Goal: Use online tool/utility: Utilize a website feature to perform a specific function

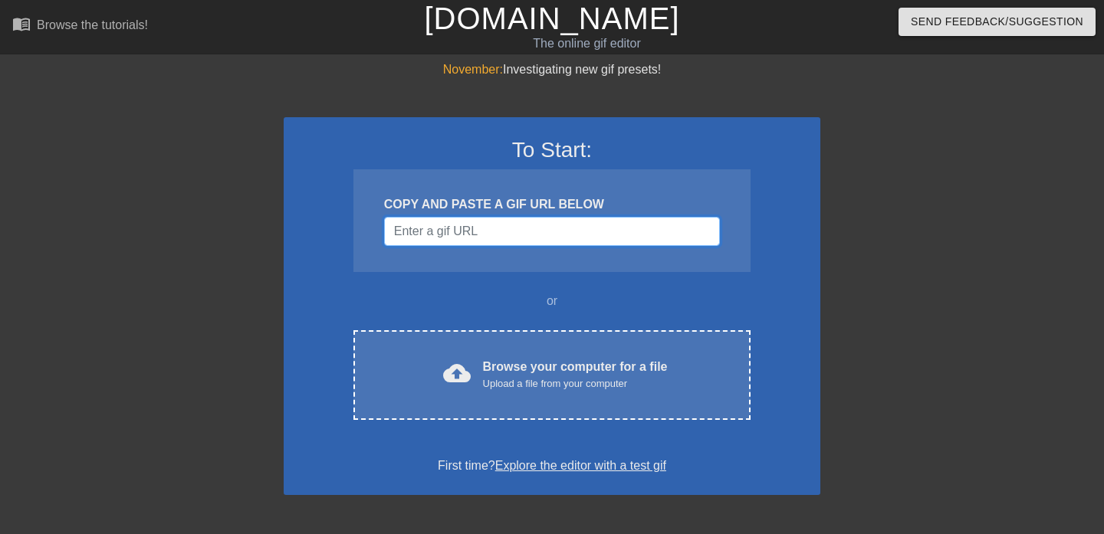
click at [489, 233] on input "Username" at bounding box center [552, 231] width 336 height 29
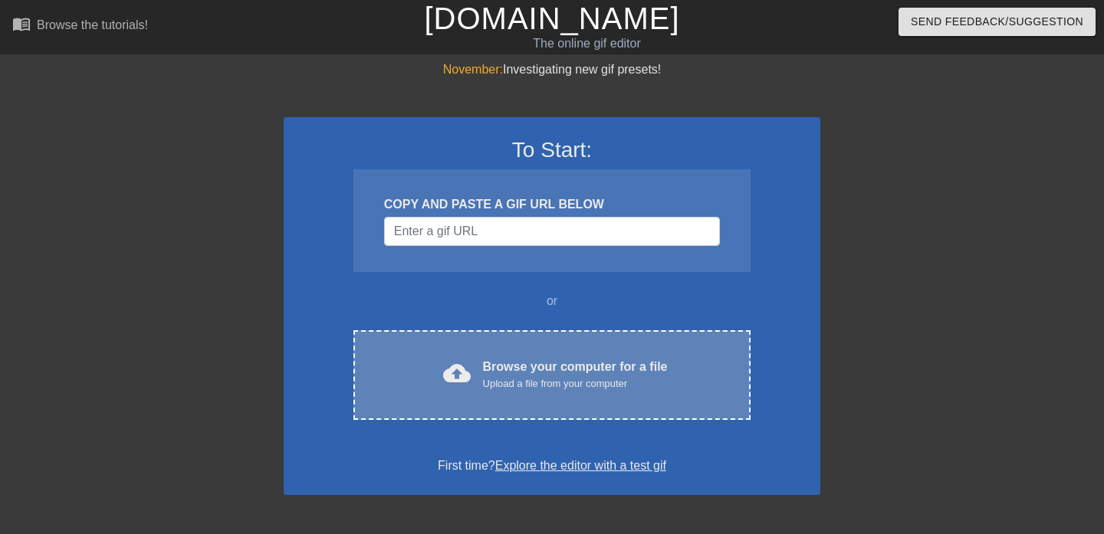
click at [508, 373] on div "Browse your computer for a file Upload a file from your computer" at bounding box center [575, 375] width 185 height 34
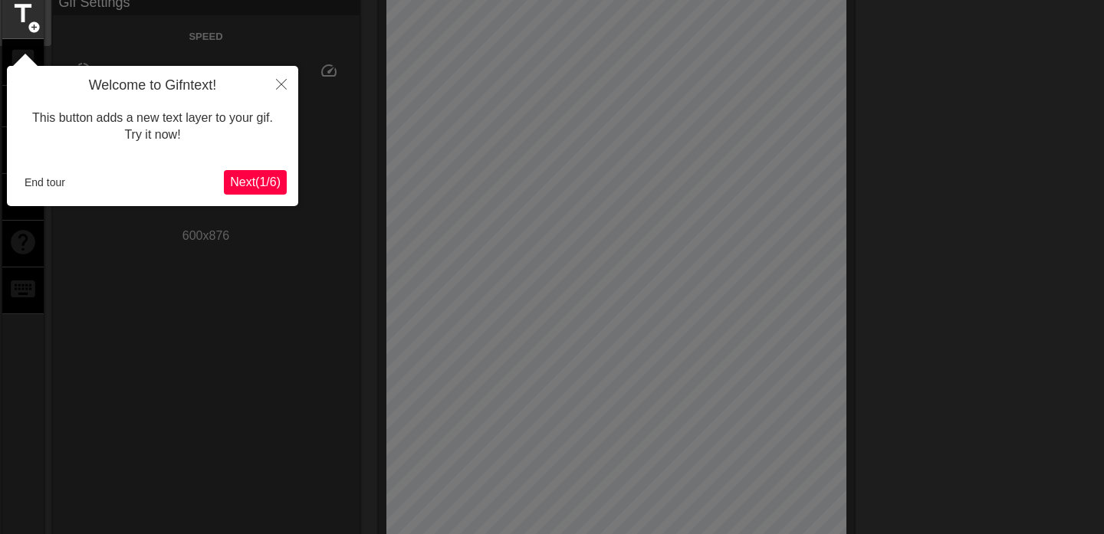
scroll to position [38, 0]
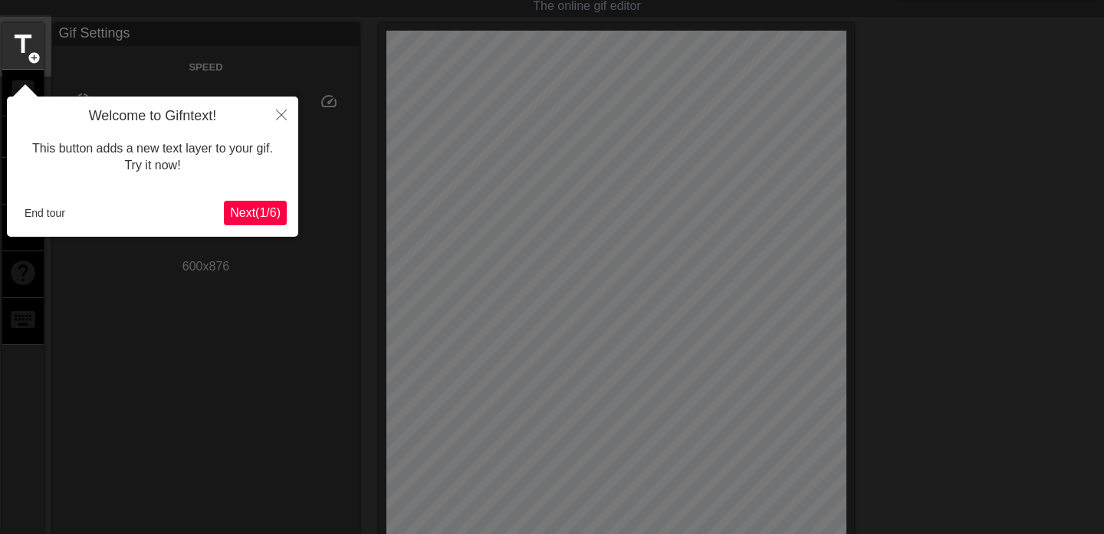
click at [270, 211] on span "Next ( 1 / 6 )" at bounding box center [255, 212] width 51 height 13
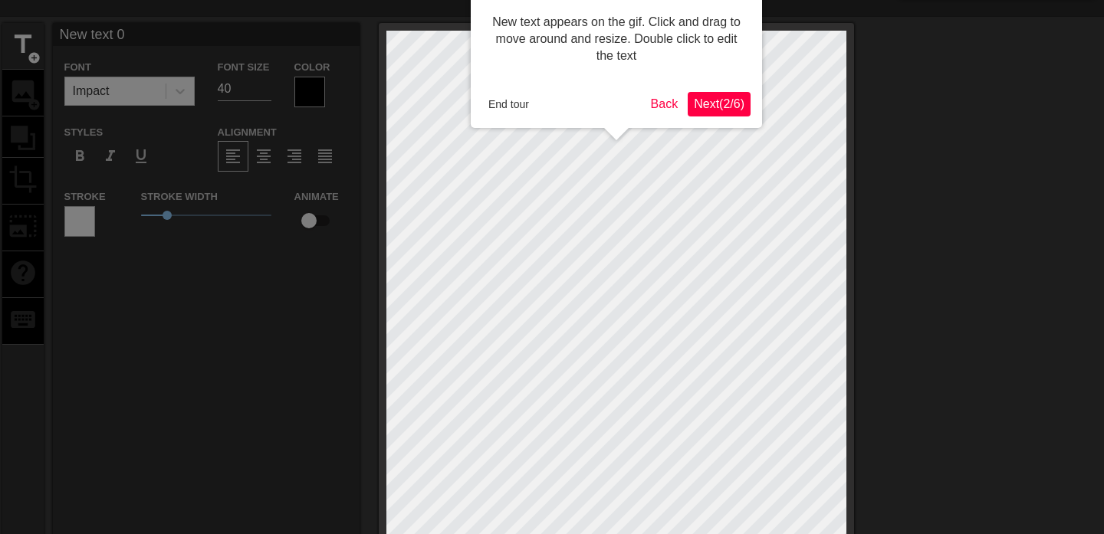
scroll to position [0, 0]
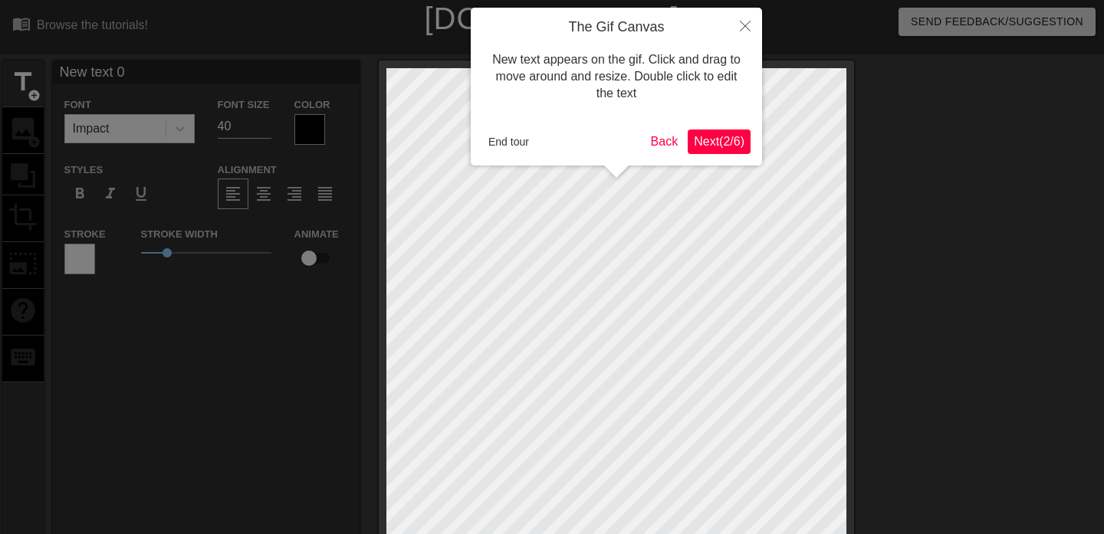
click at [729, 136] on span "Next ( 2 / 6 )" at bounding box center [719, 141] width 51 height 13
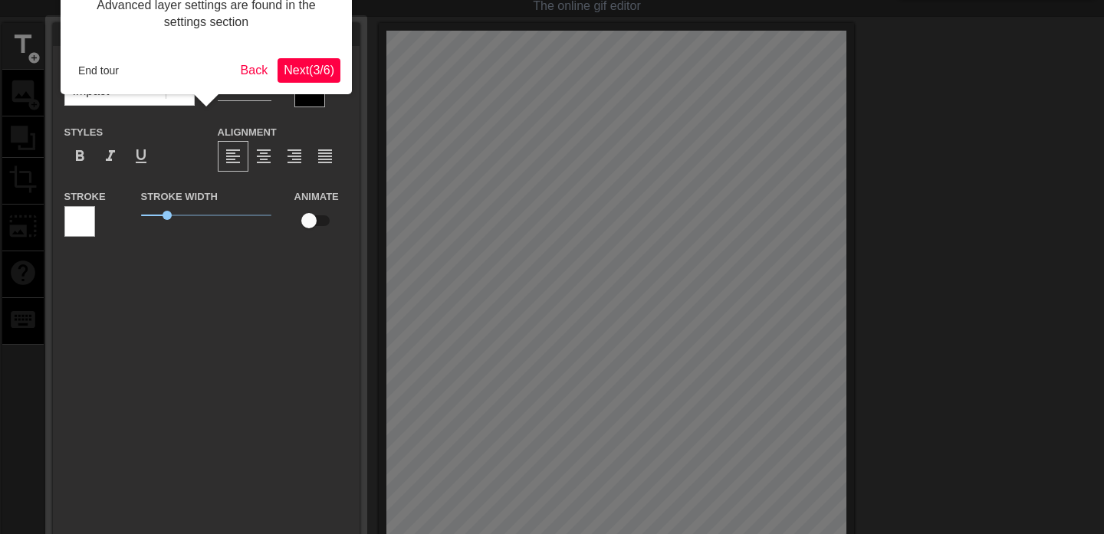
scroll to position [13, 0]
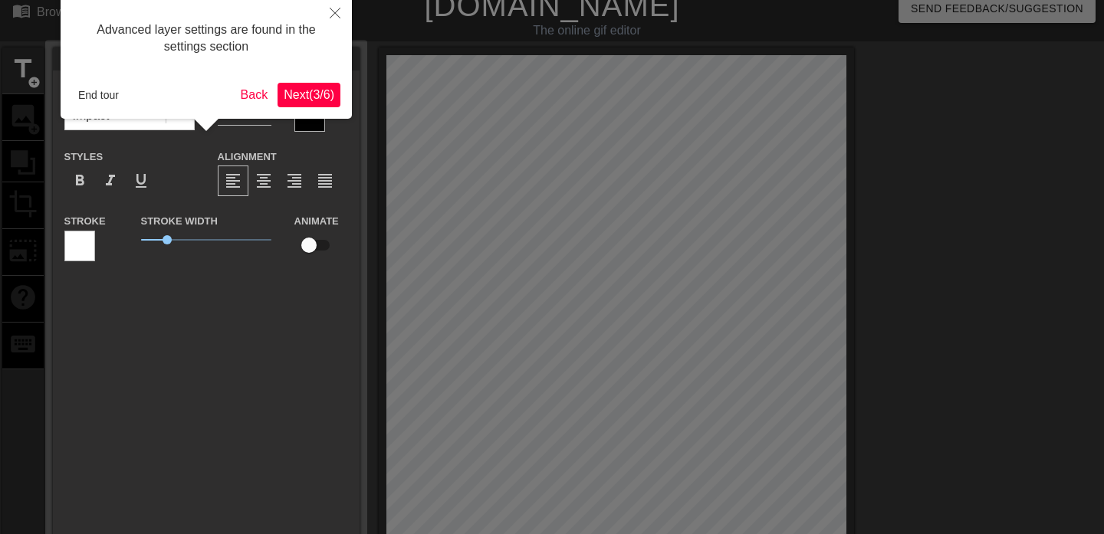
click at [308, 96] on span "Next ( 3 / 6 )" at bounding box center [309, 94] width 51 height 13
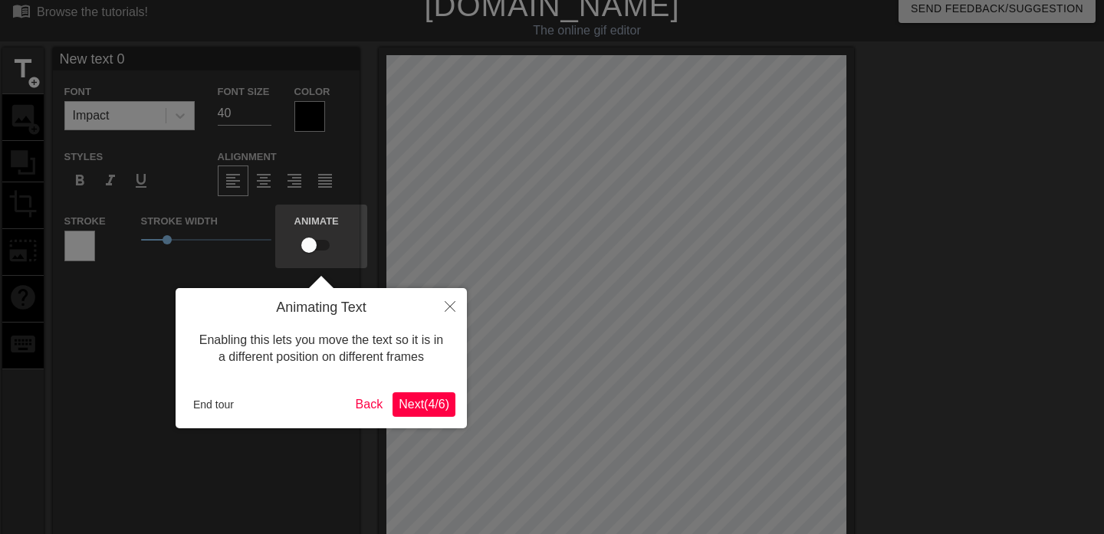
scroll to position [0, 0]
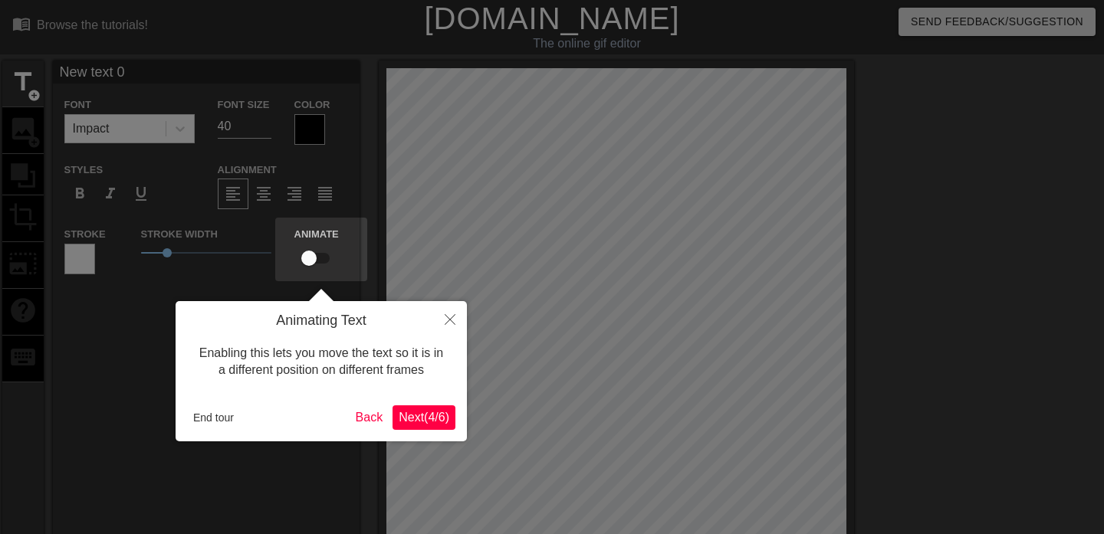
click at [413, 420] on span "Next ( 4 / 6 )" at bounding box center [424, 417] width 51 height 13
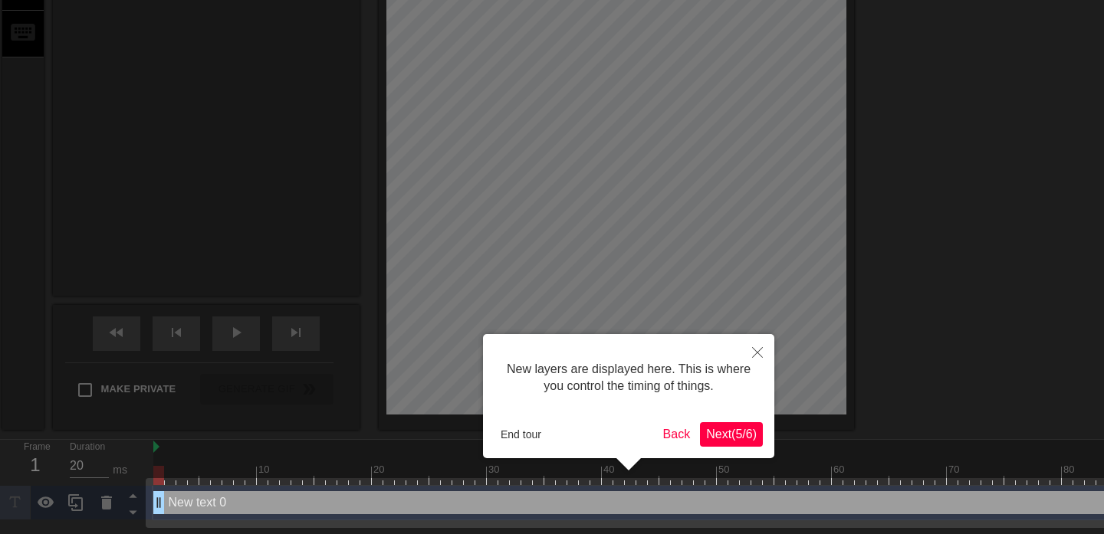
click at [736, 442] on button "Next ( 5 / 6 )" at bounding box center [731, 435] width 63 height 25
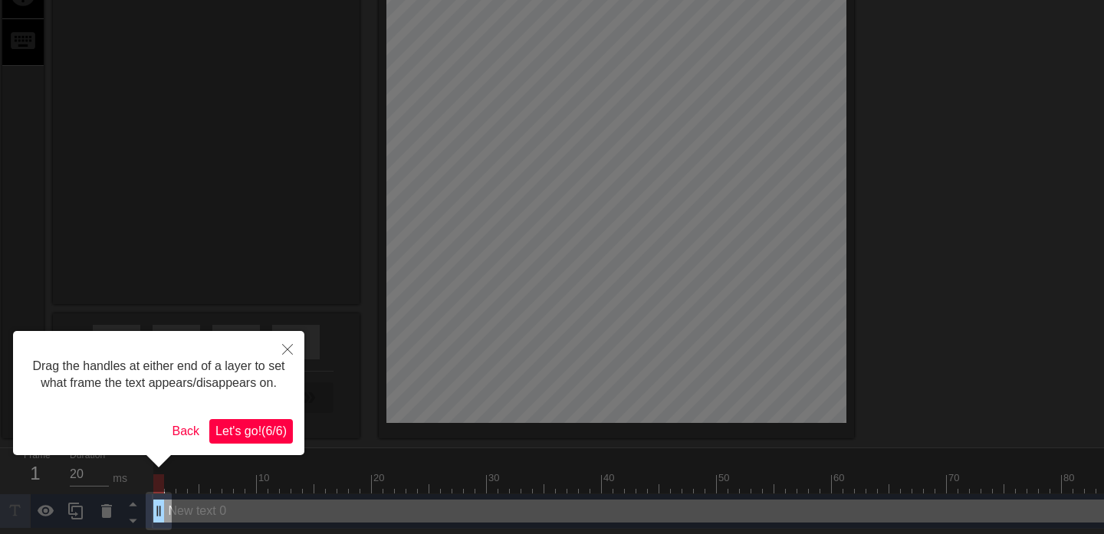
scroll to position [319, 0]
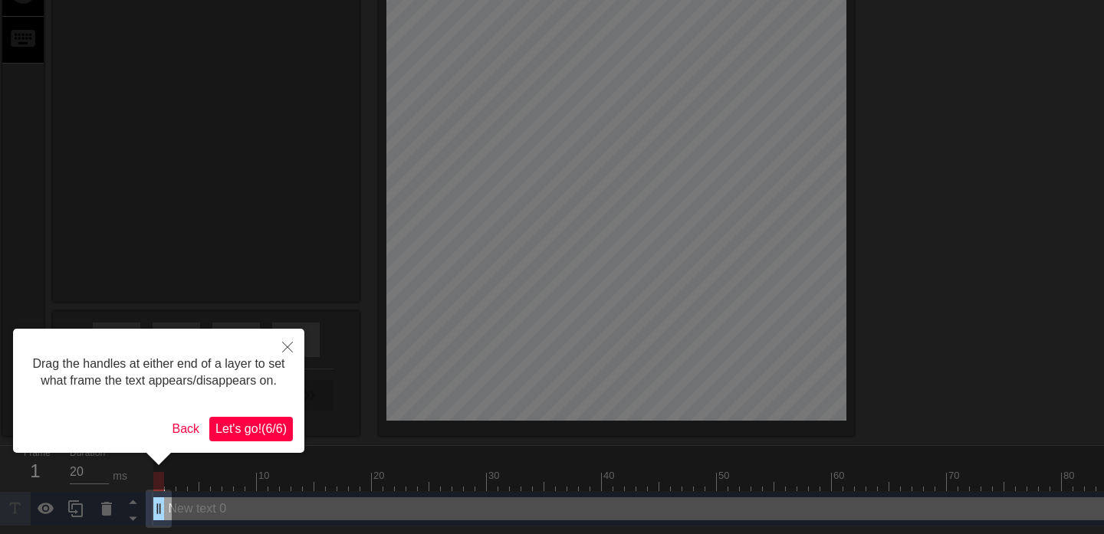
click at [274, 436] on span "Let's go! ( 6 / 6 )" at bounding box center [250, 429] width 71 height 13
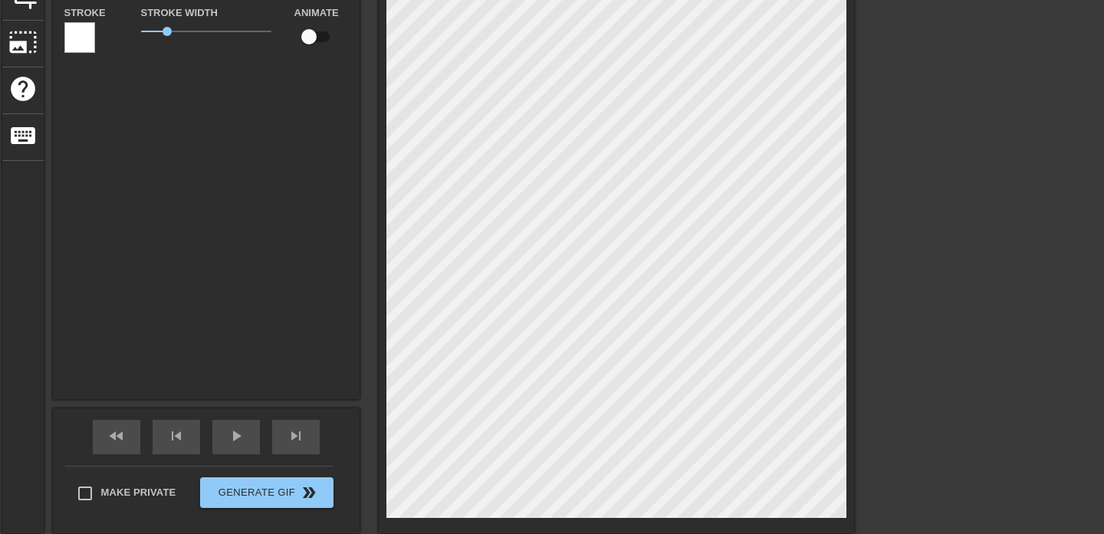
scroll to position [0, 0]
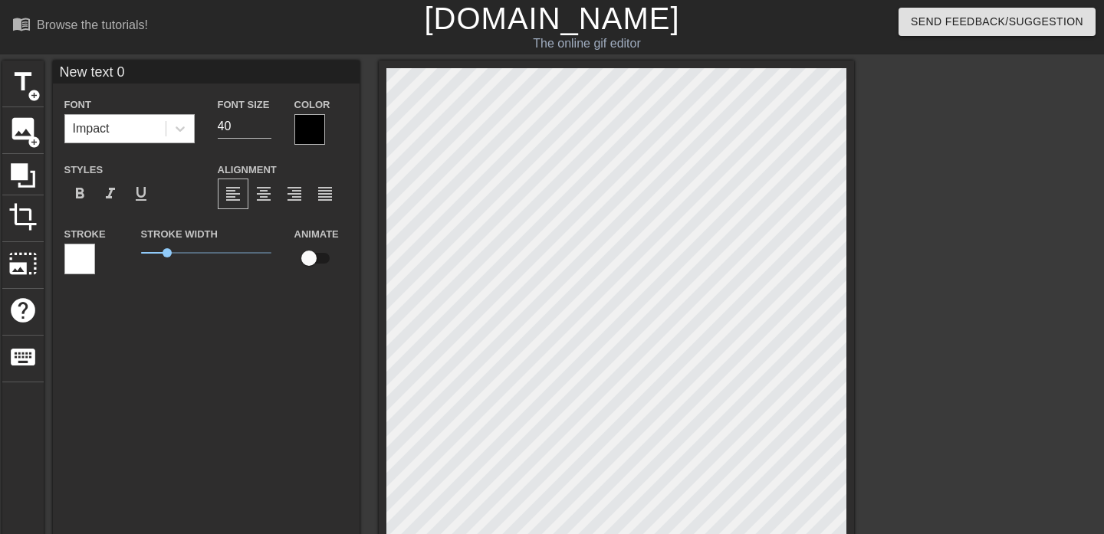
click at [154, 133] on div "Impact" at bounding box center [115, 129] width 100 height 28
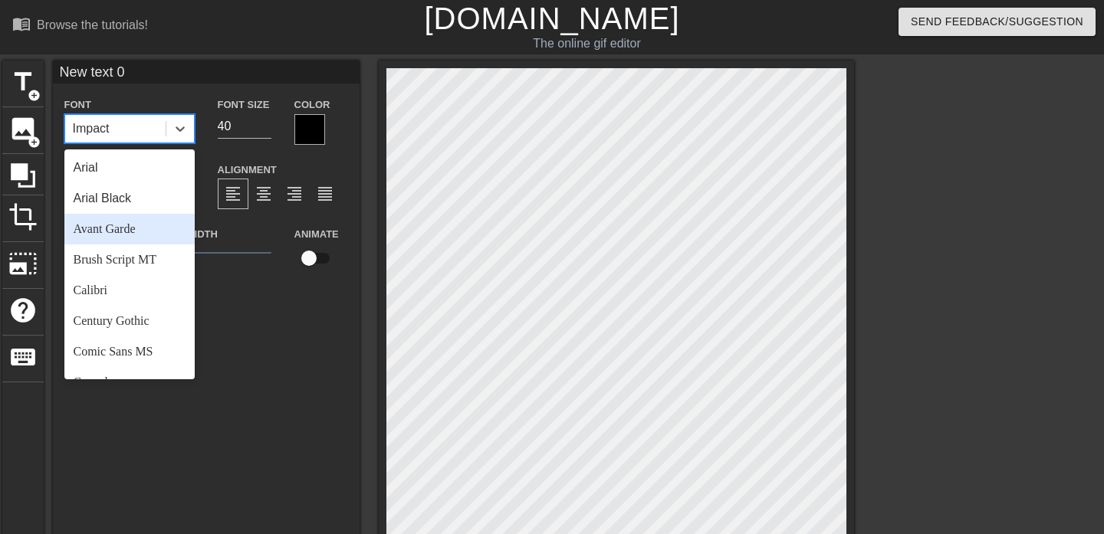
click at [136, 222] on div "Avant Garde" at bounding box center [129, 229] width 130 height 31
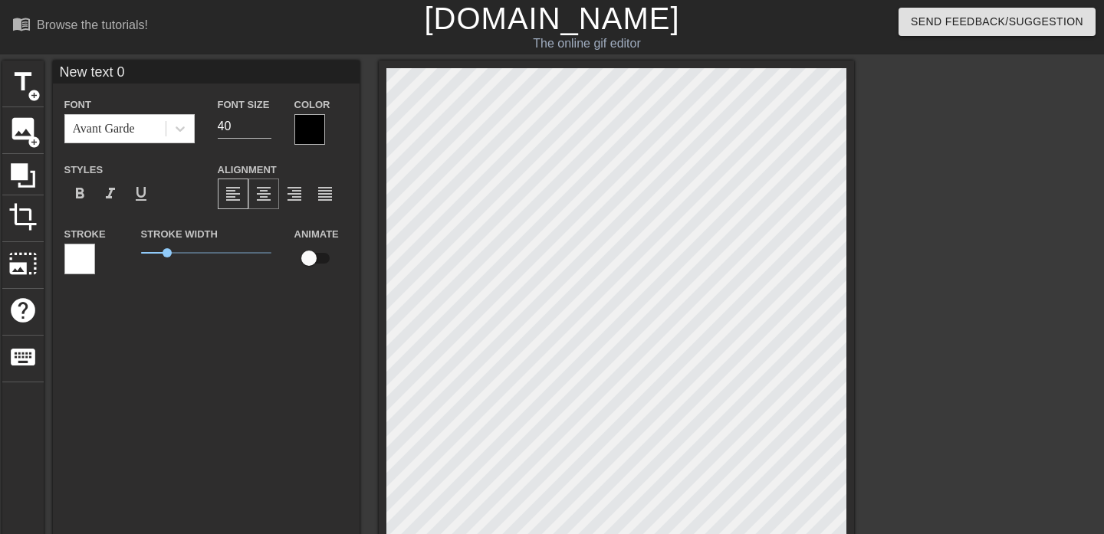
type input "M"
type textarea "My"
type input "My"
type textarea "My"
type input "My T"
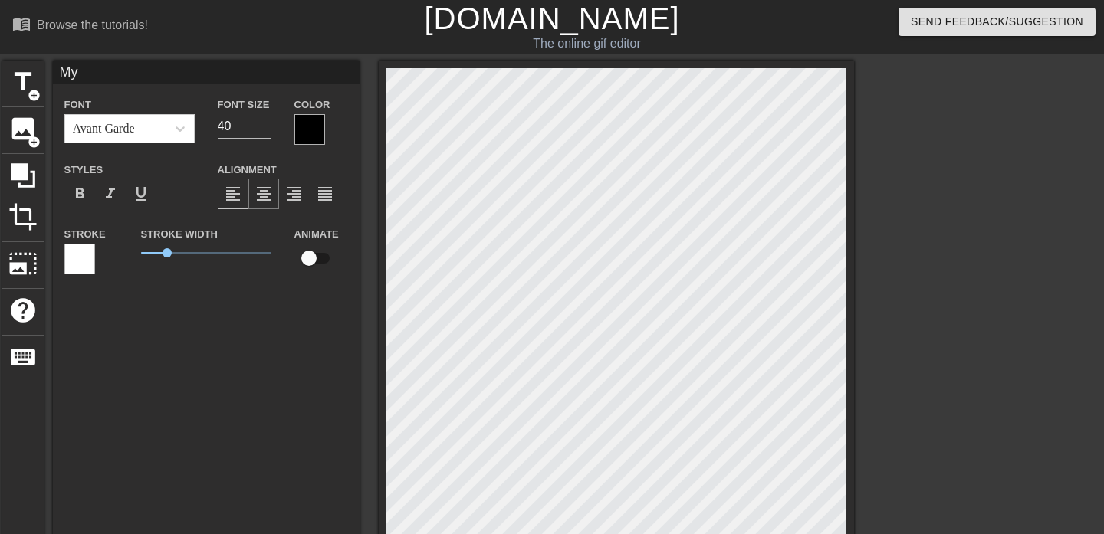
type textarea "My T"
type input "My TA"
type textarea "My TA"
type input "My TA"
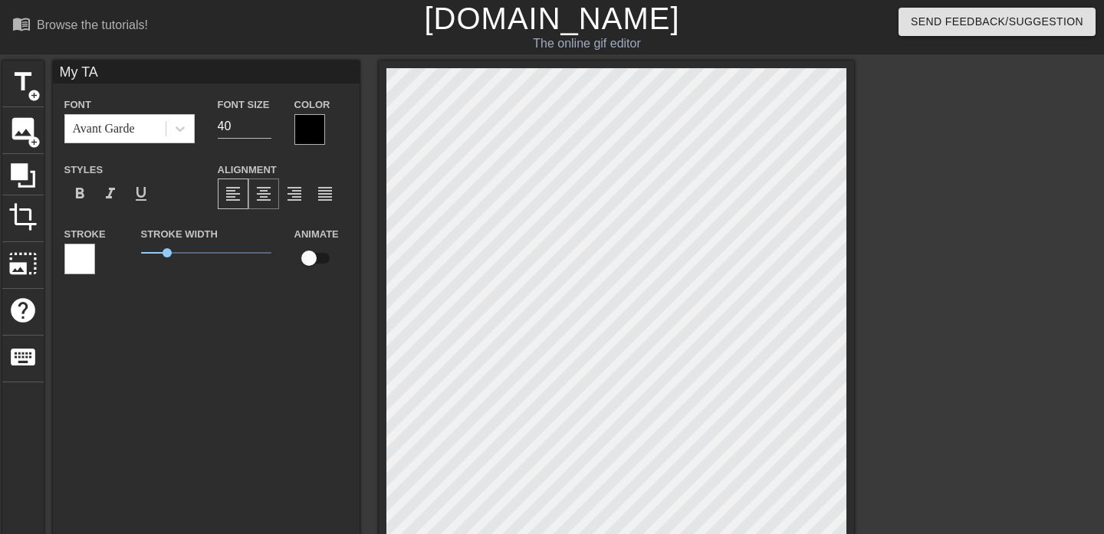
type textarea "My TA"
type input "My TA R"
type textarea "My TA R"
type input "My TA Ra"
type textarea "My TA Ra"
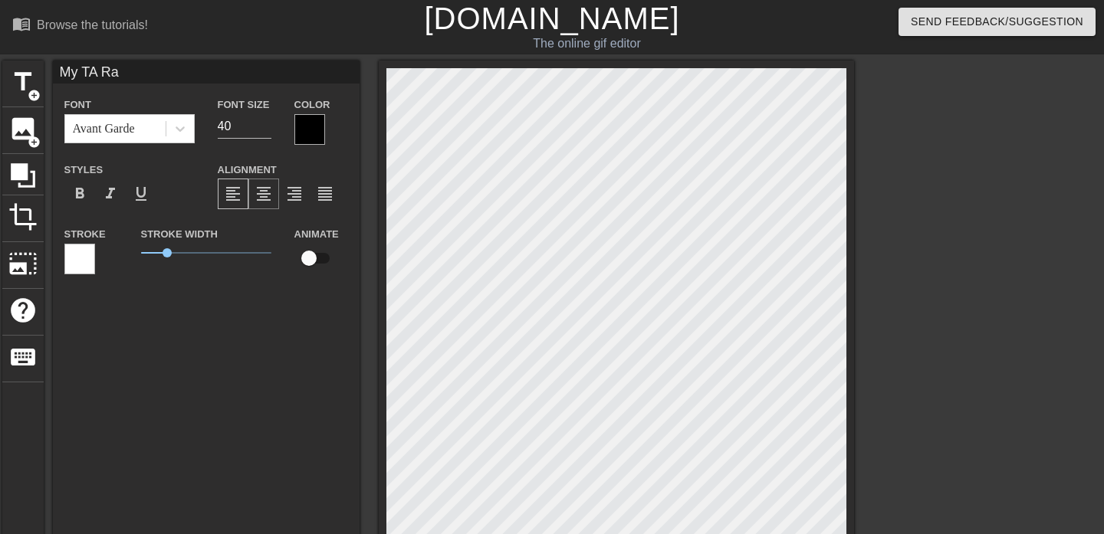
type input "My TA R"
type textarea "My TA R"
type input "My TA Re"
type textarea "My TA Re"
type input "My [PERSON_NAME]"
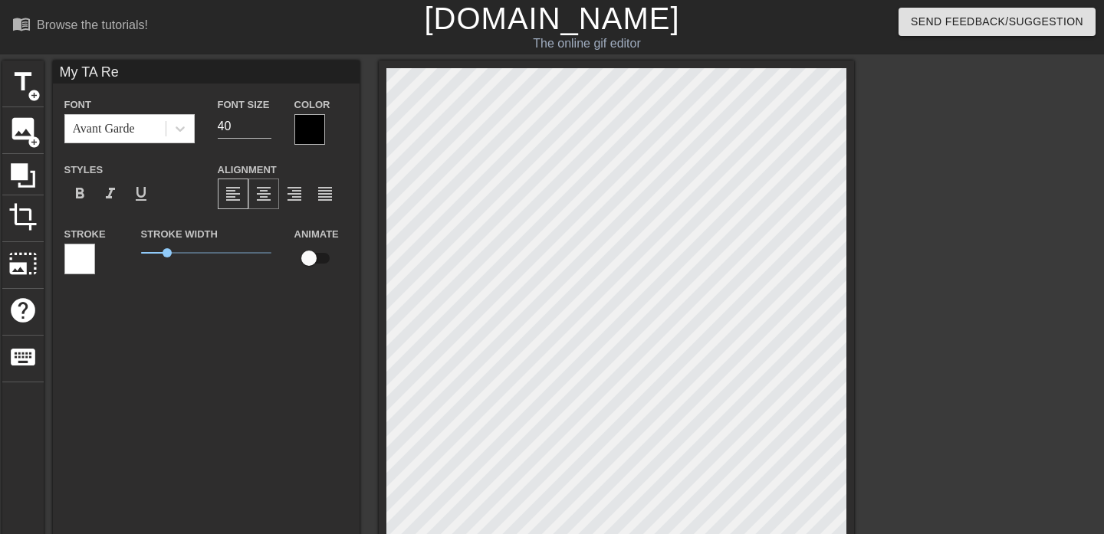
type textarea "My [PERSON_NAME]"
type input "My TA Read"
type textarea "My TA Read"
type input "My TA Readi"
type textarea "My TA Readi"
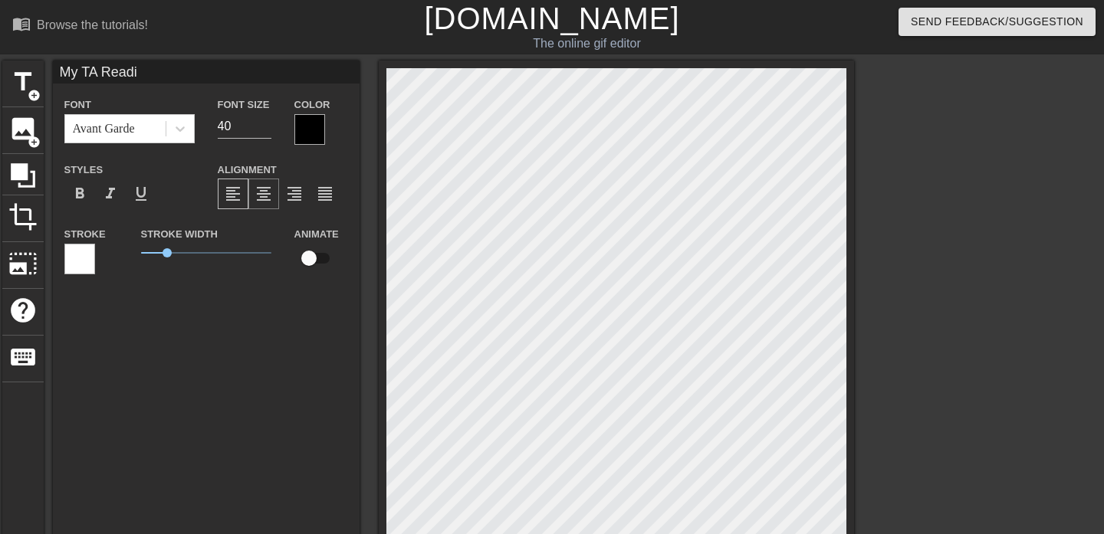
type input "My TA Readin"
type textarea "My TA Reading"
type input "My TA Reading"
type textarea "My TA Reading"
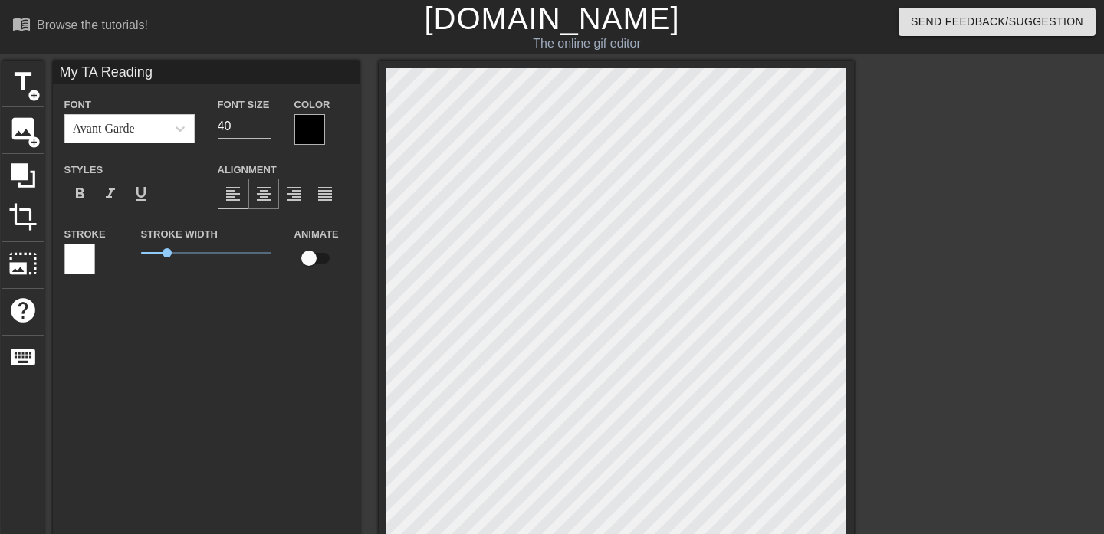
type input "My TA"
type textarea "My TA"
type input "My TA L"
type textarea "My TA L"
type input "My TA Lo"
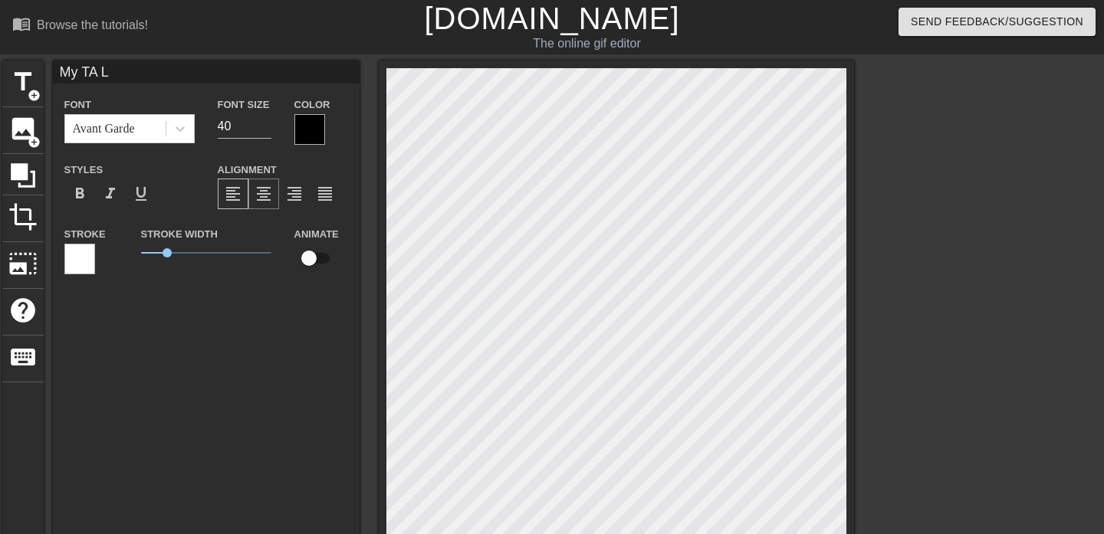
type textarea "My TA Lo"
type input "My [PERSON_NAME]"
type textarea "My [PERSON_NAME]"
type input "My TA Look"
type textarea "My TA Look"
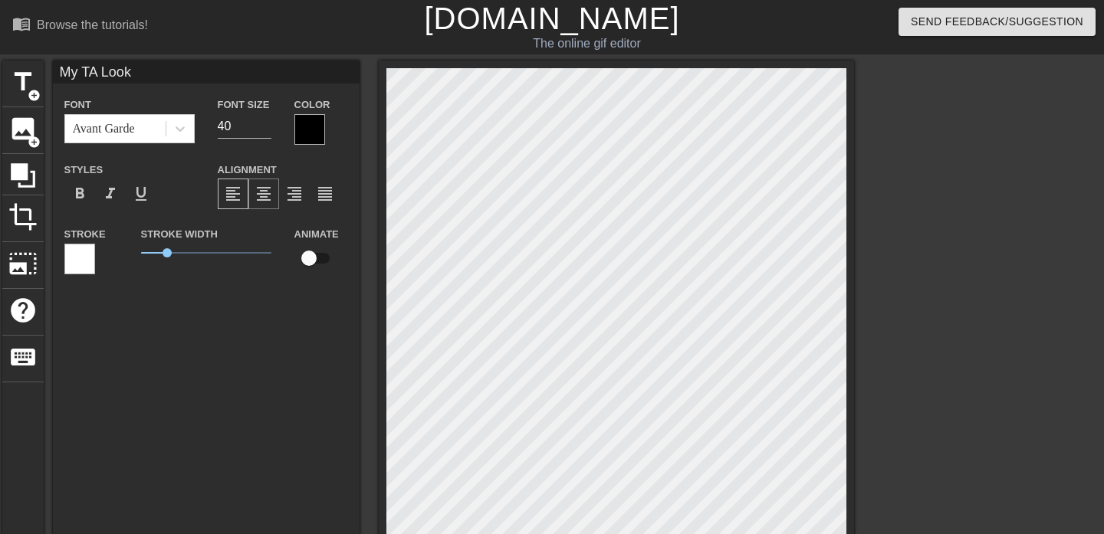
type input "My TA Looki"
type textarea "My TA Looki"
type input "My TA Lookin"
type textarea "My TA Lookin"
type input "My TA Looking"
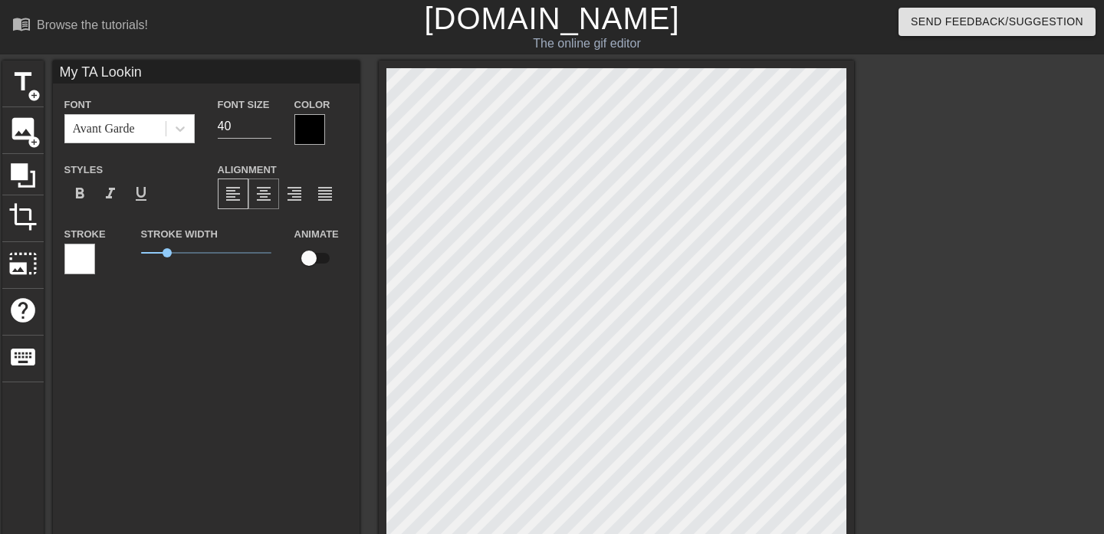
type textarea "My TA Looking"
type input "My TA Looking"
type textarea "My TA Looking a"
type input "My TA Looking at"
type textarea "My TA Looking at"
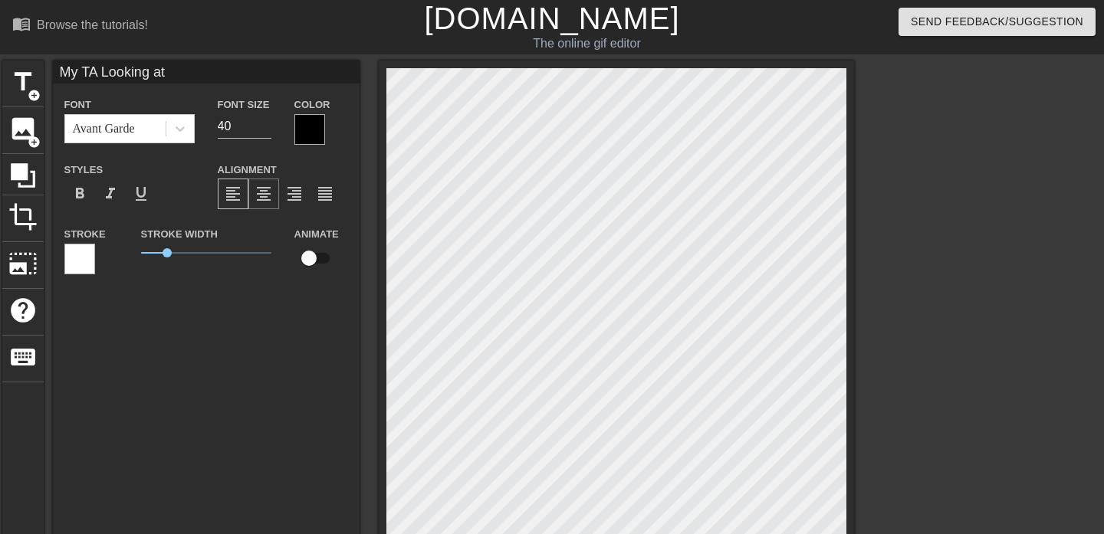
type input "My TA Looking at"
type textarea "My TA Looking at"
type input "My TA Looking at m"
type textarea "My TA Looking at m"
type input "My TA Looking at my"
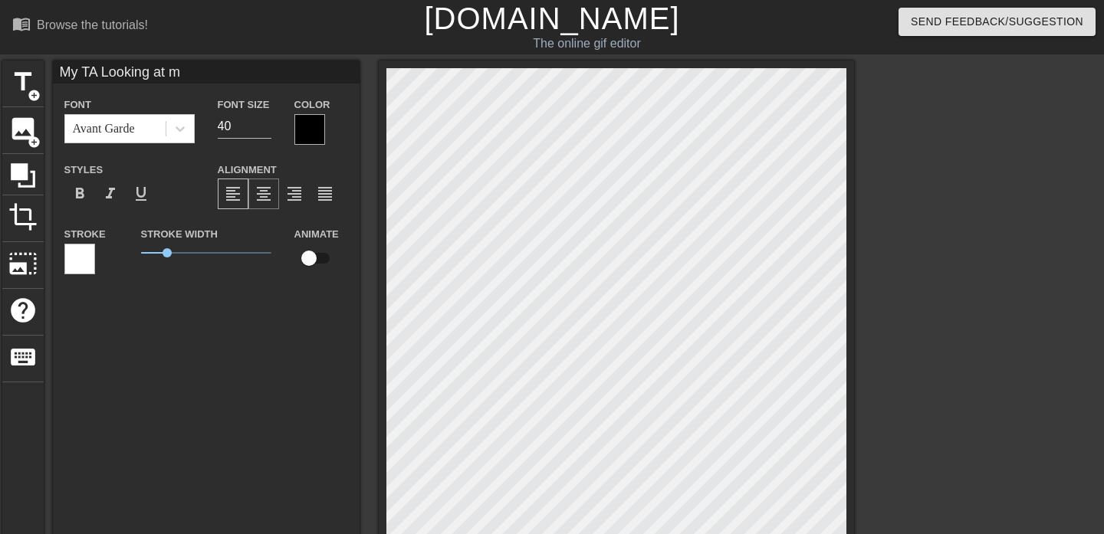
type textarea "My TA Looking at my"
type input "My TA Looking at my"
type textarea "My TA Looking at my"
type input "My TA Looking at"
type textarea "My TA Looking at"
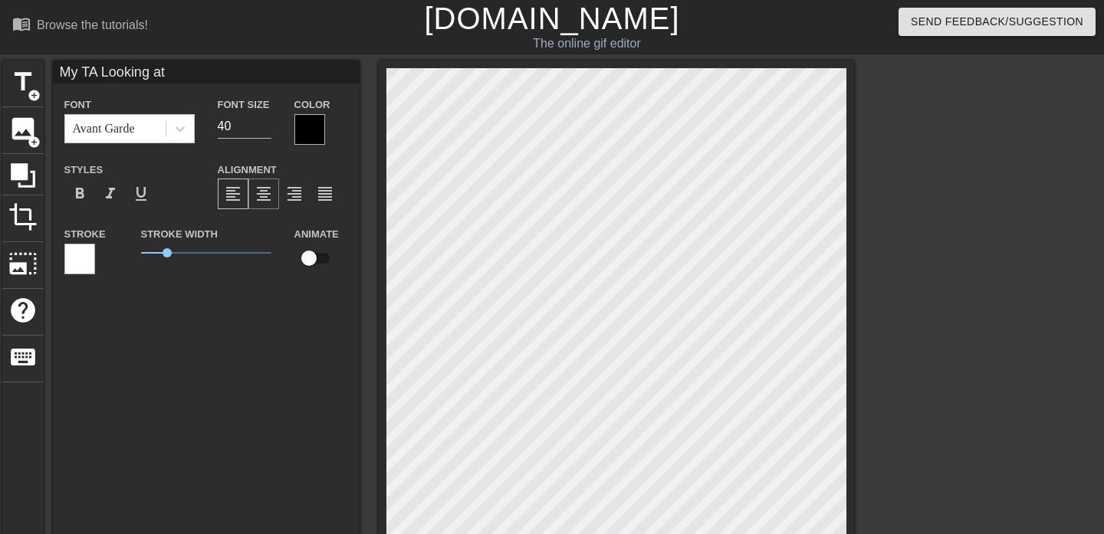
type input "My TA Looking"
type textarea "My TA Looking"
type input "My TA"
type textarea "My TA"
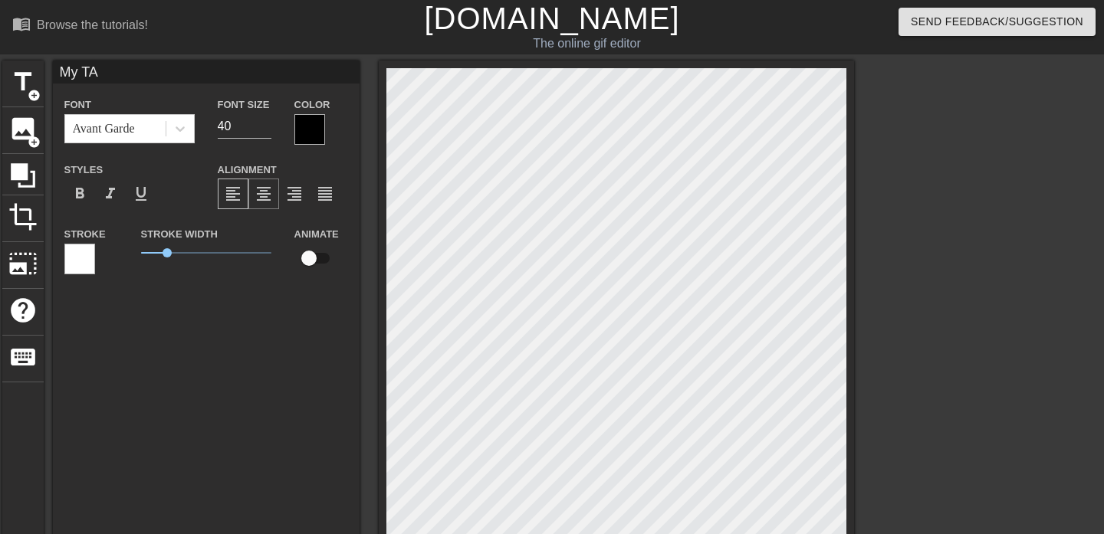
scroll to position [0, 1]
type input "My TA R"
type textarea "My TA R"
type input "My TA Re"
type textarea "My TA Re"
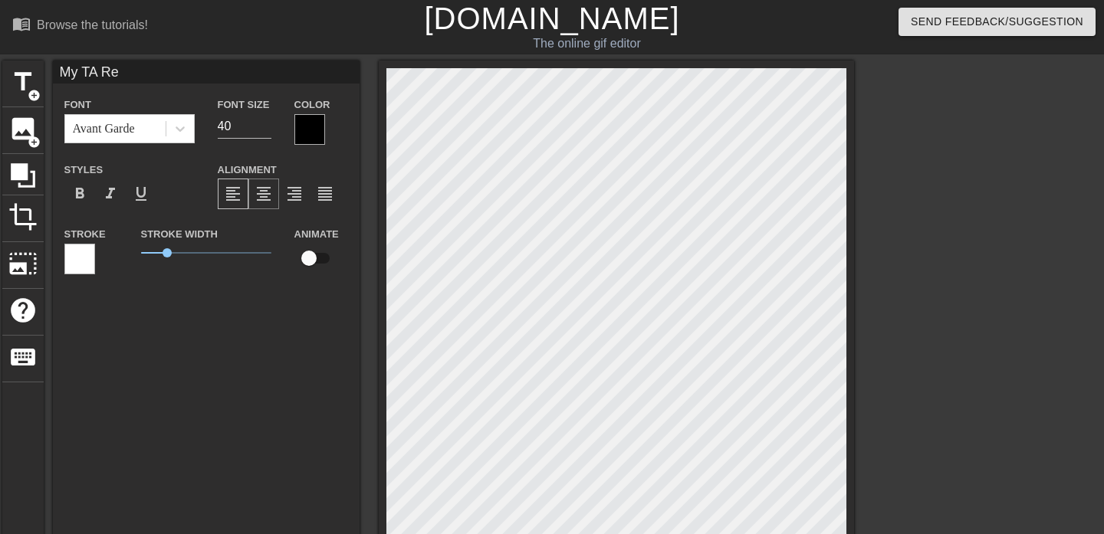
type input "My [PERSON_NAME]"
type textarea "My [PERSON_NAME]"
type input "My TA Read"
type textarea "My TA Readin"
type input "My TA Reading"
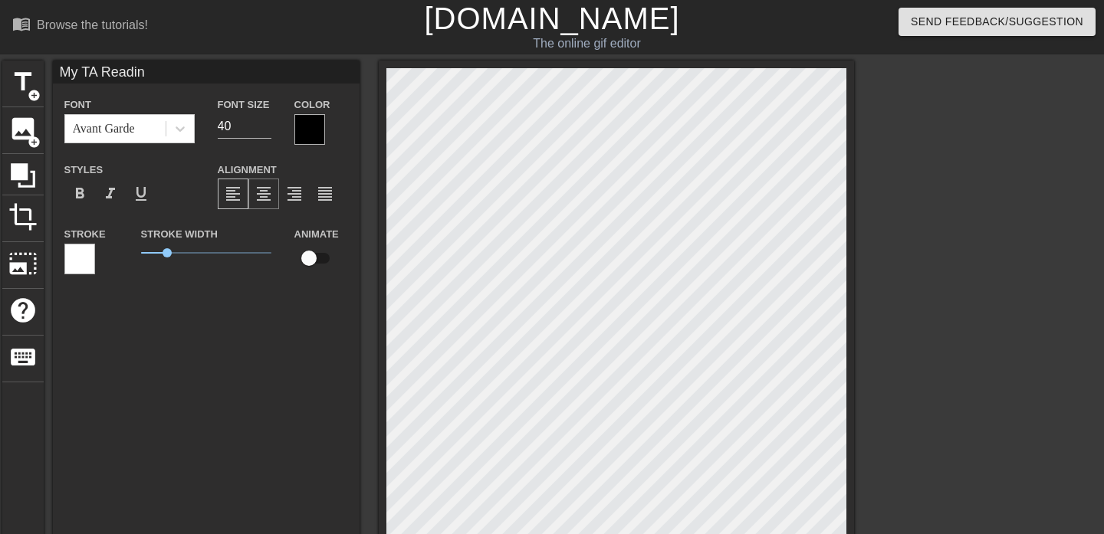
type textarea "My TA Reading"
type input "My TA Reading"
type textarea "My TA Reading"
type input "My TA Reading m"
type textarea "My TA Reading m"
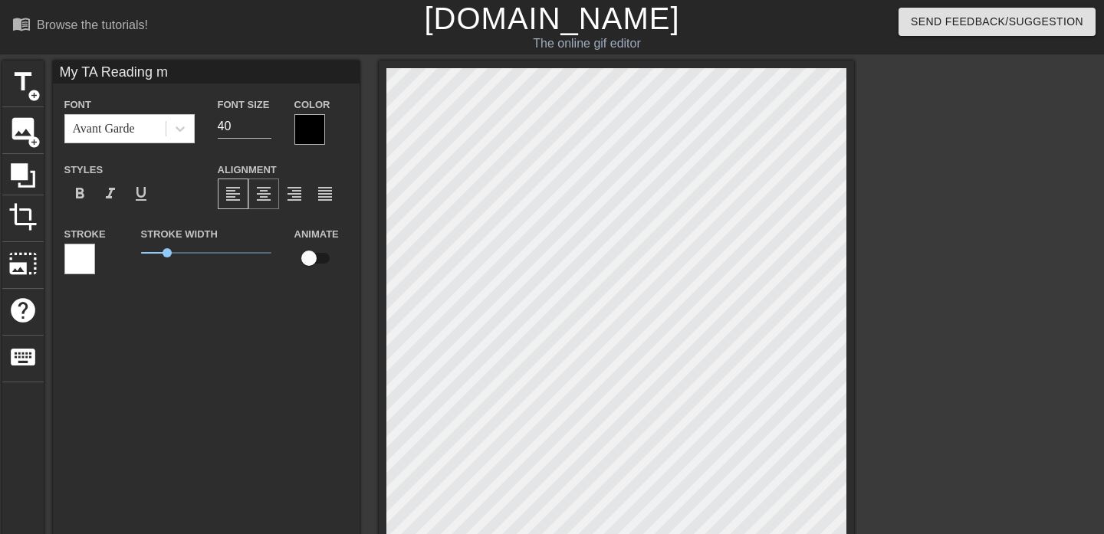
type input "My TA Reading my"
type textarea "My TA Reading my"
type input "My TA Reading my"
type textarea "My TA Reading my"
type input "My TA Reading my D"
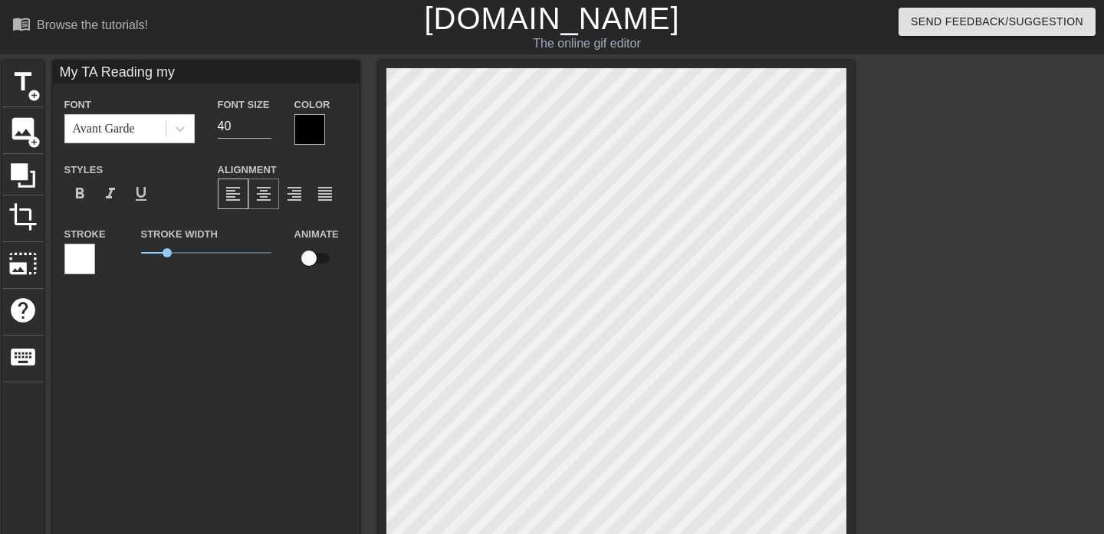
type textarea "My TA Reading my D"
type input "My TA Reading my DP"
type textarea "My TA Reading my DP"
type input "My TA Reading my DPD"
type textarea "My TA Reading my DPD"
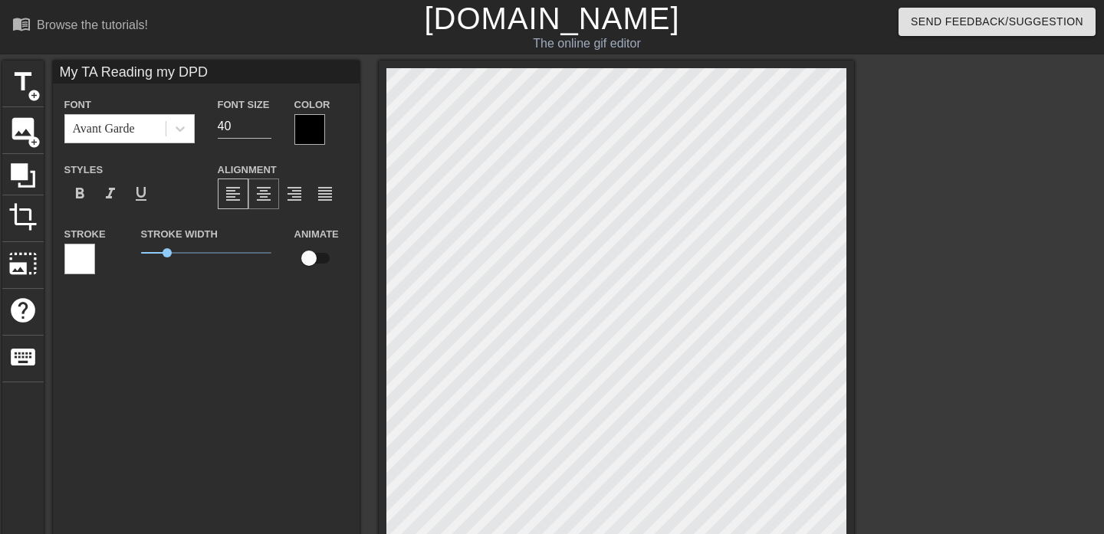
type input "My TA Reading my DPDE"
type textarea "My TA Reading my DPDE"
type input "My TA Reading my DPDE"
type textarea "My TA Reading my DPDE"
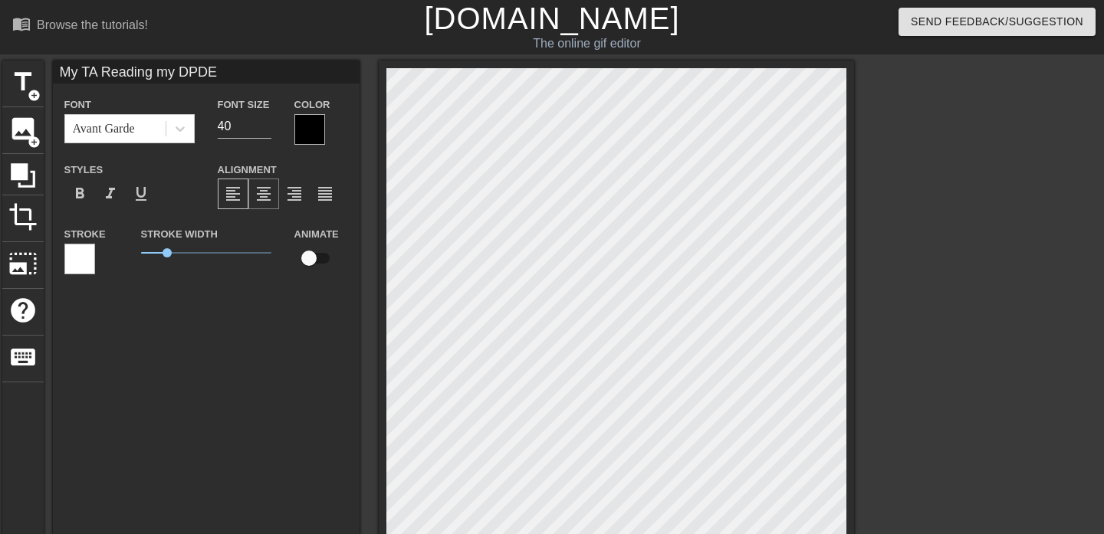
type input "My TA Reading my DPDE"
type textarea "My TA Reading my DPDE"
type input "My TA Reading my DPDE E"
type textarea "My TA Reading my DPDE E"
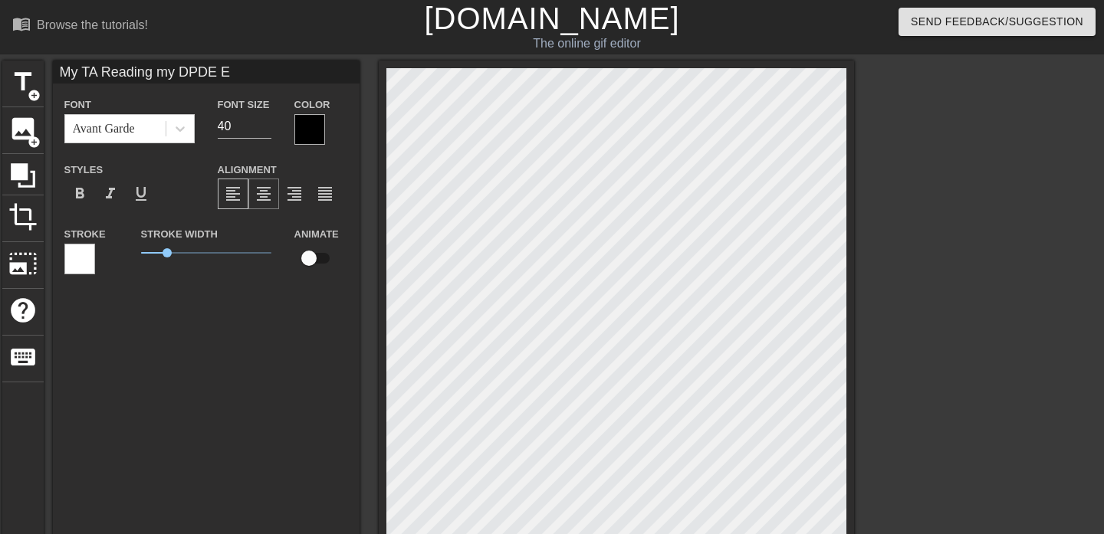
type input "My TA Reading my DPDE Ex"
type textarea "My TA Reading my DPDE Ex"
type input "My TA Reading my DPDE Exa"
type textarea "My TA Reading my DPDE Exa"
type input "My TA Reading my DPDE Exam"
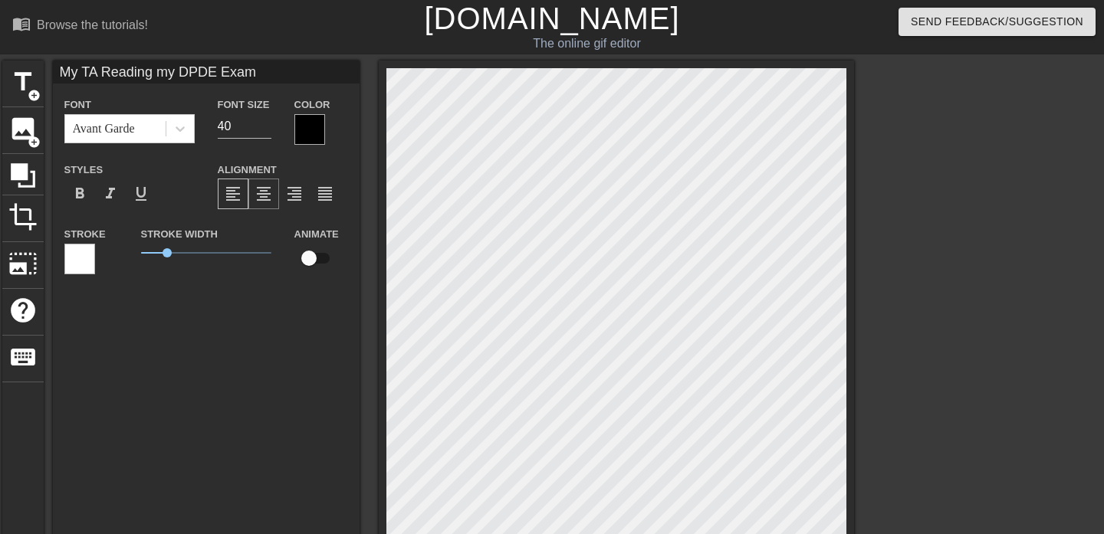
type textarea "My TA Reading my DPDE Exam"
type input "My TA Reading my DPDE Exam"
type textarea "My TA Reading my DPDE Exam"
type input "My TA Reading my DPDE Exam"
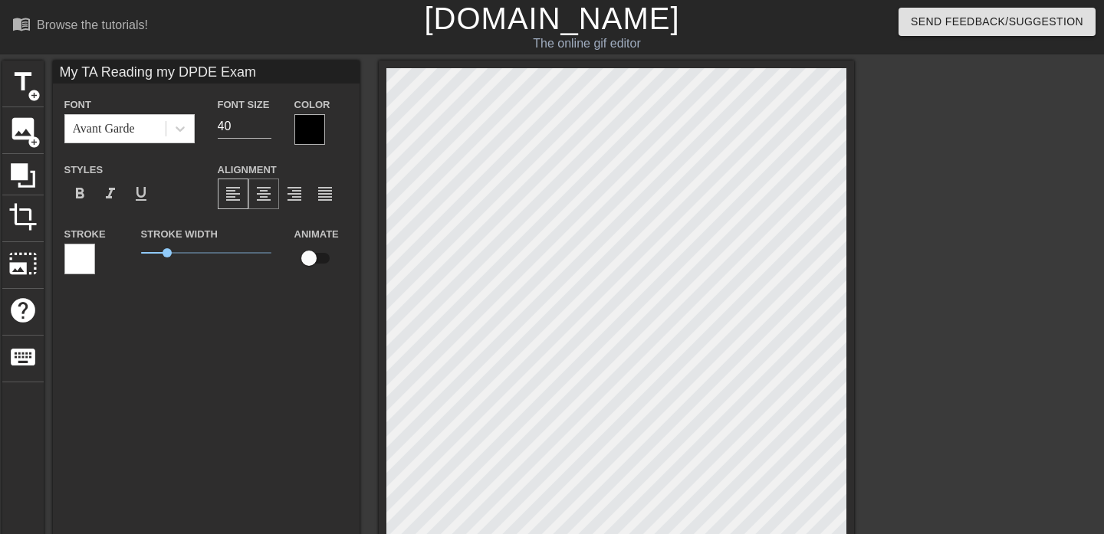
type textarea "My TA Reading my DPDE Exam"
type input "My TA Reading my DPDE Exam"
type textarea "My TA Reading my DPDE Exam"
click at [932, 292] on div at bounding box center [988, 291] width 230 height 460
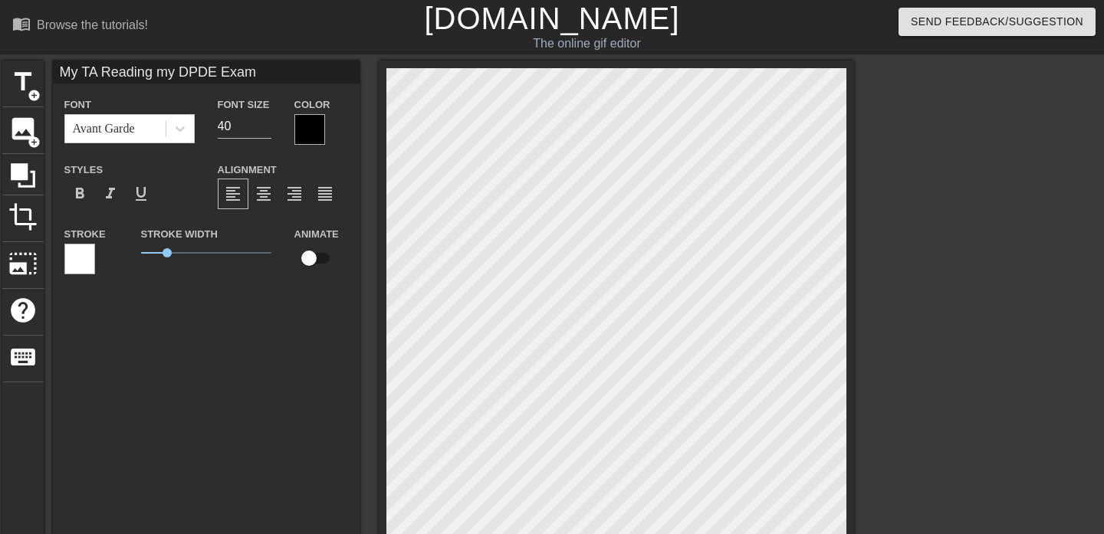
click at [920, 200] on div at bounding box center [988, 291] width 230 height 460
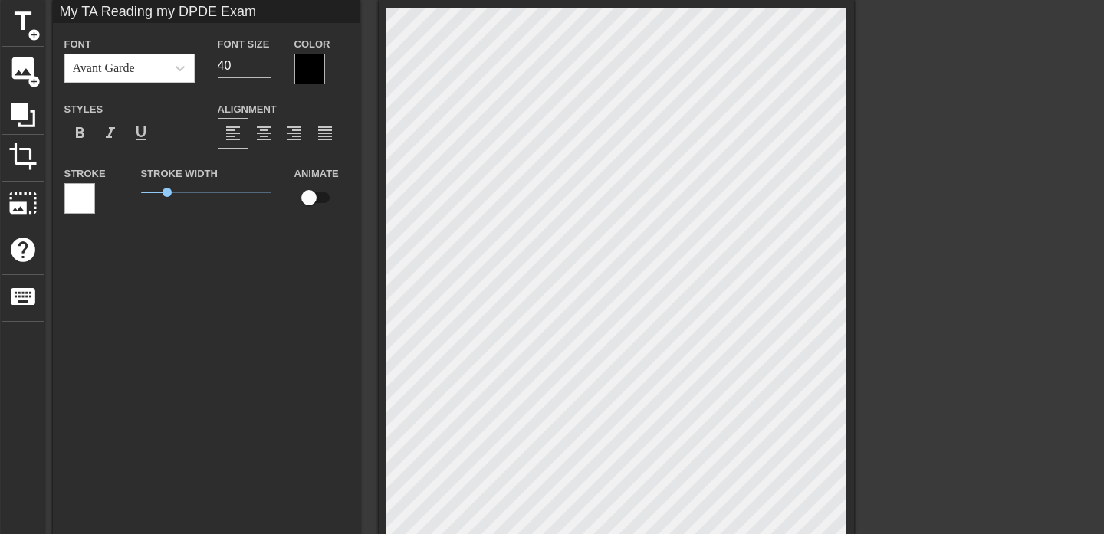
scroll to position [1, 5]
type input "My TA G my DPDE Exam"
type textarea "My TA G my DPDE Exam"
type input "My TA Go my DPDE Exam"
type textarea "My TA Go my DPDE Exam"
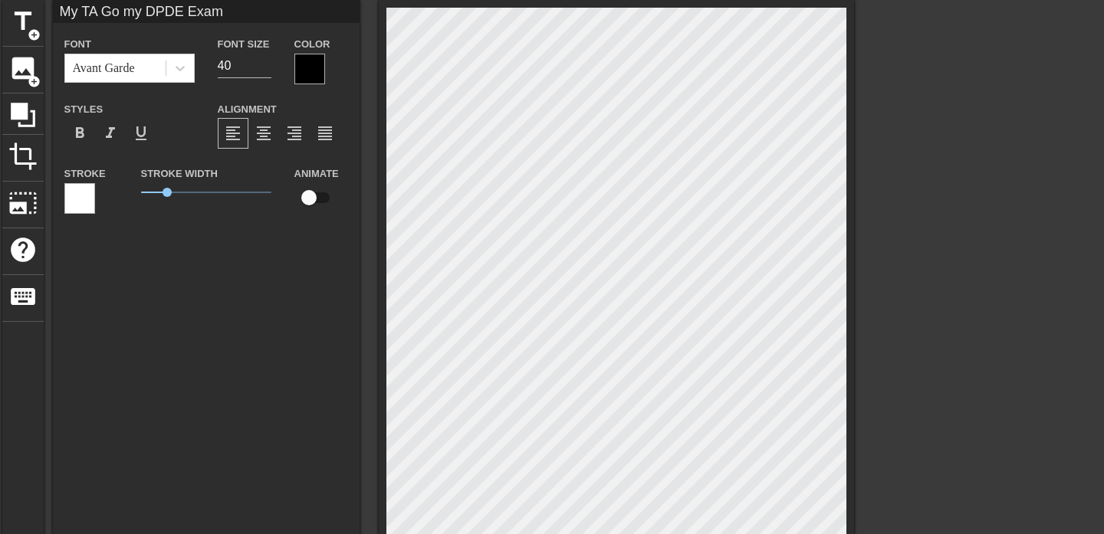
type input "My TA Goi my DPDE Exam"
type textarea "My TA Goi my DPDE Exam"
type input "My [PERSON_NAME] my DPDE Exam"
type textarea "My [PERSON_NAME] my DPDE Exam"
type input "My TA Going my DPDE Exam"
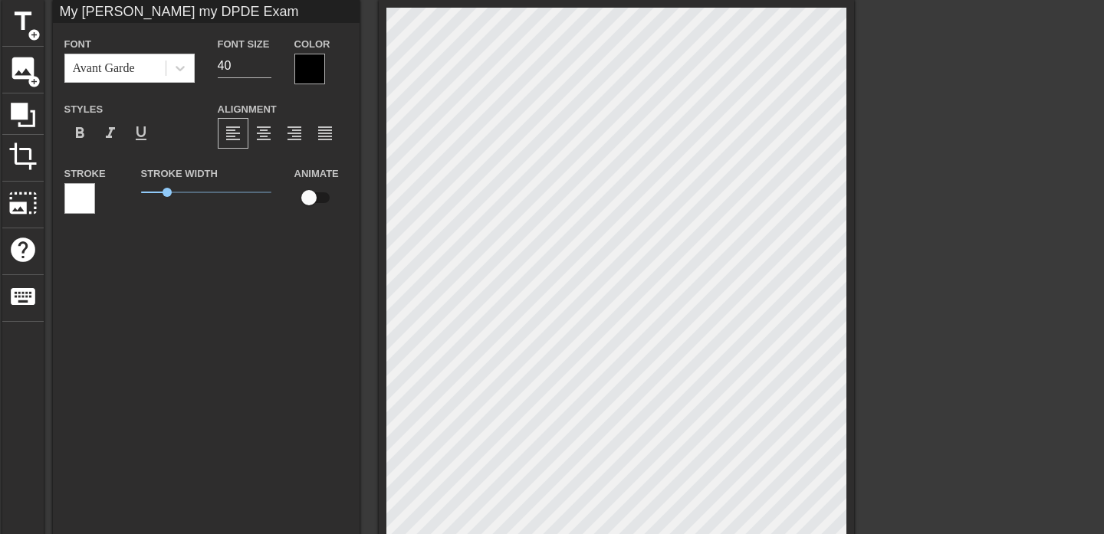
type textarea "My TA Going my DPDE Exam"
type input "My TA Going my DPDE Exam"
type textarea "My TA Going my DPDE Exam"
type input "My TA Going t my DPDE Exam"
type textarea "My TA Going t my DPDE Exam"
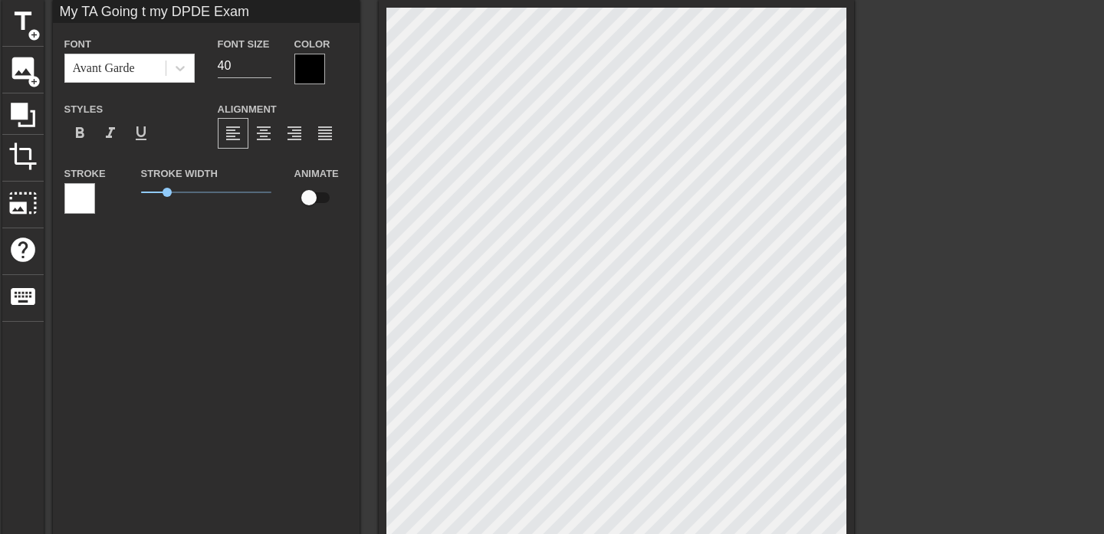
type input "My TA Going my DPDE Exam"
type textarea "My TA Going my DPDE Exam"
type input "My TA Going T my DPDE Exam"
type textarea "My TA Going T my DPDE Exam"
type input "My TA Going Th my DPDE Exam"
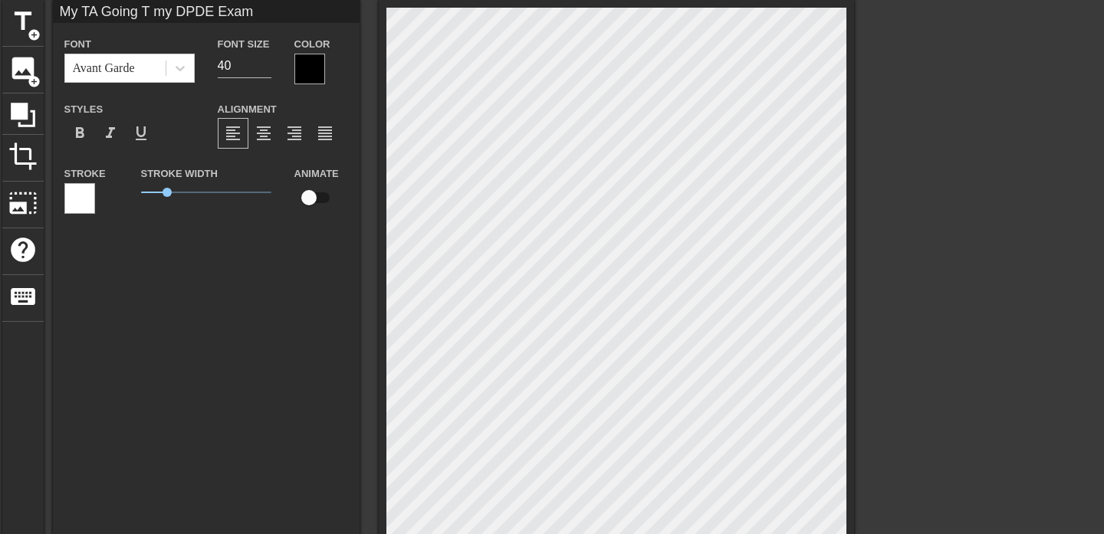
type textarea "My TA Going Th my DPDE Exam"
type input "My TA Going Thr my DPDE Exam"
type textarea "My TA Going Thr my DPDE Exam"
type input "My TA Going Thro my DPDE Exam"
type textarea "My TA Going Throu my DPDE Exam"
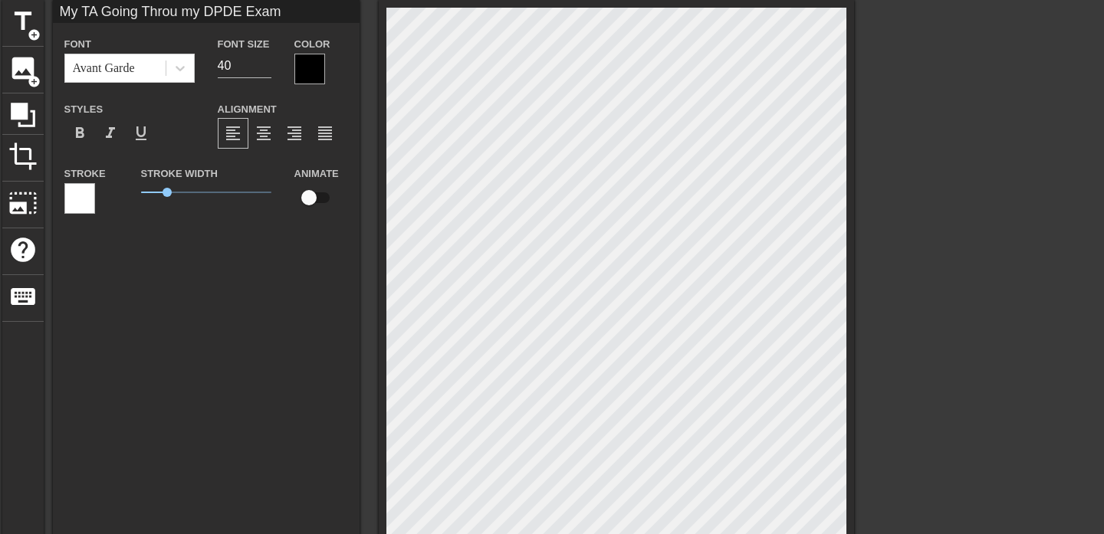
type input "My TA Going Throug my DPDE Exam"
type textarea "My TA Going Throug my DPDE Exam"
type input "My TA Going Through my DPDE Exam"
type textarea "My TA Going Through my DPDE Exam"
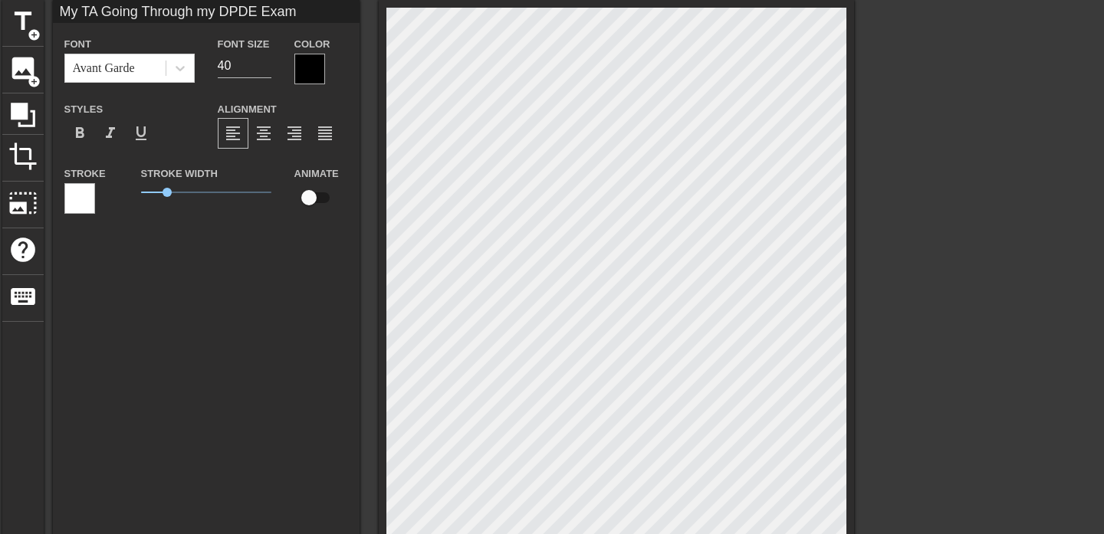
type input "My TA Going Through my DPDE Exam"
type textarea "My TA Going Through my DPDE Exam"
type input "My TA Going Throughmy DPDE Exam"
type textarea "My TA Going Through my DPDE Exam"
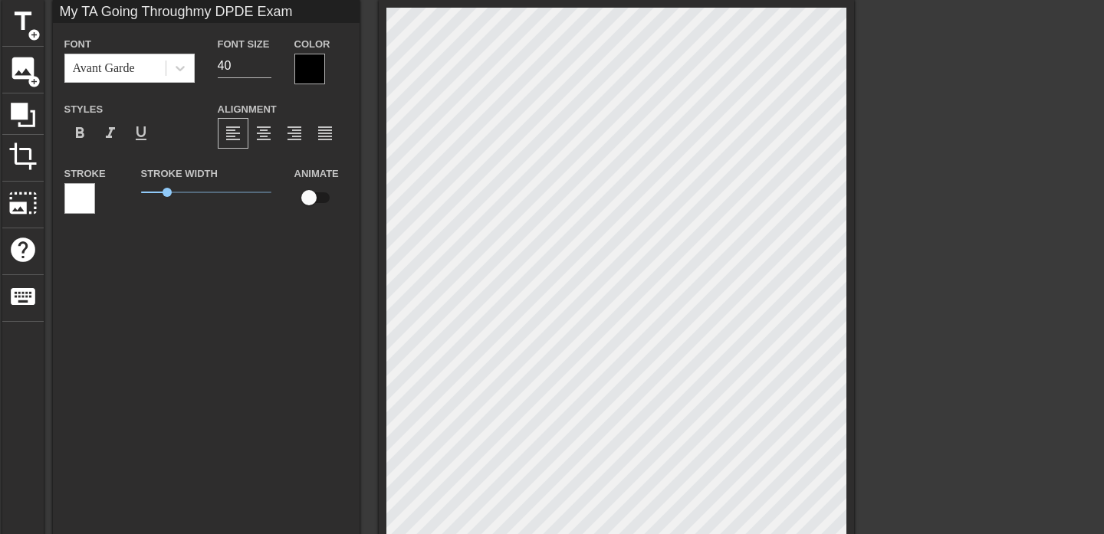
type input "My TA Going Throughmy DPDE Exam"
type textarea "My TA Going Through my DPDE Exam"
type input "My TA Going Throughmy DPDE Exam A"
type textarea "My TA Going Through my DPDE Exam A"
type input "My TA Going Throughmy DPDE Exam As"
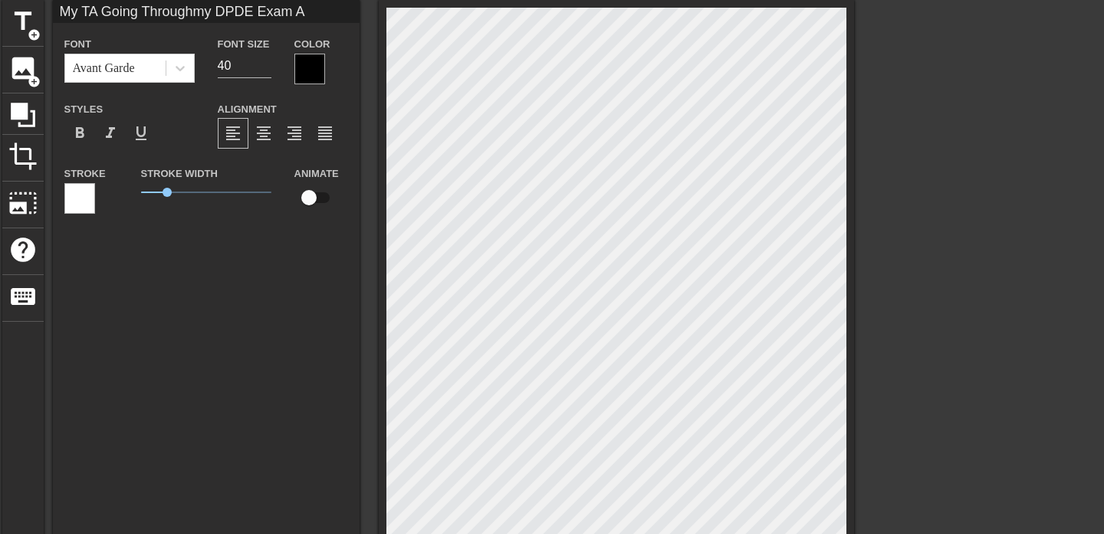
type textarea "My TA Going Through my DPDE Exam As"
type input "My TA Going Throughmy DPDE Exam Asn"
type textarea "My TA Going Through my DPDE Exam Asn"
type input "My TA Going Throughmy DPDE Exam Asnw"
type textarea "My TA Going Through my DPDE Exam Asnw"
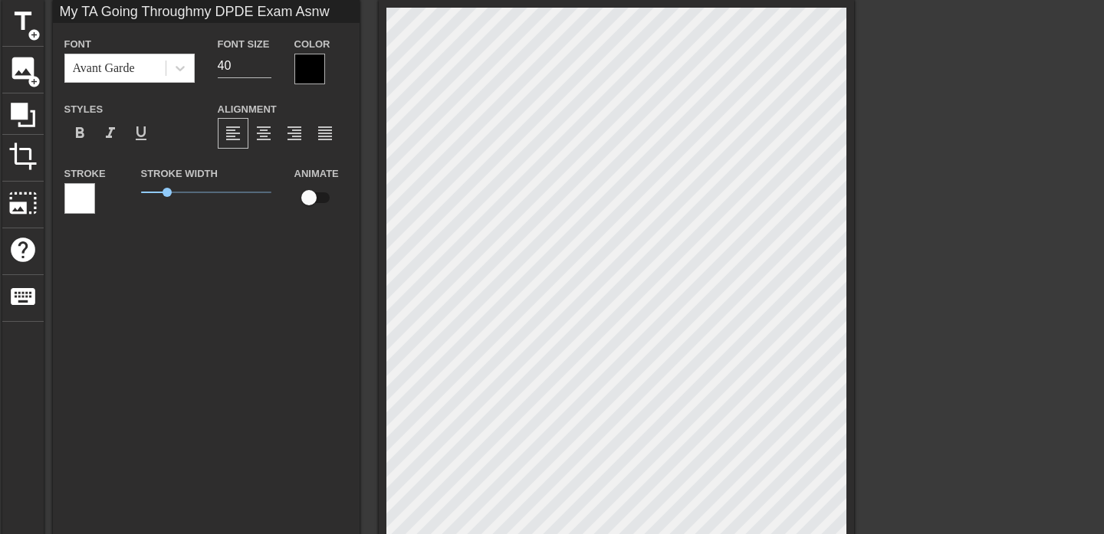
scroll to position [1, 7]
type input "My TA Going Throughmy DPDE Exam Asn"
type textarea "My TA Going Through my DPDE Exam Asn"
type input "My TA Going Throughmy DPDE Exam As"
type textarea "My TA Going Through my DPDE Exam As"
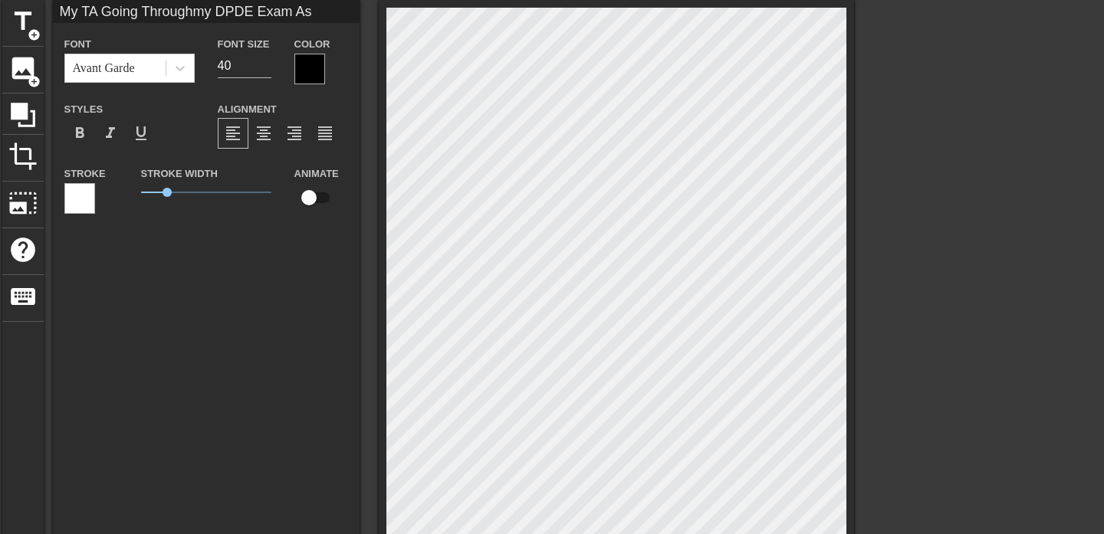
type input "My TA Going Throughmy DPDE Exam A"
type textarea "My TA Going Through my DPDE Exam A"
type input "My TA Going Throughmy DPDE Exam An"
type textarea "My TA Going Through my DPDE Exam An"
type input "My TA Going Throughmy DPDE Exam Ans"
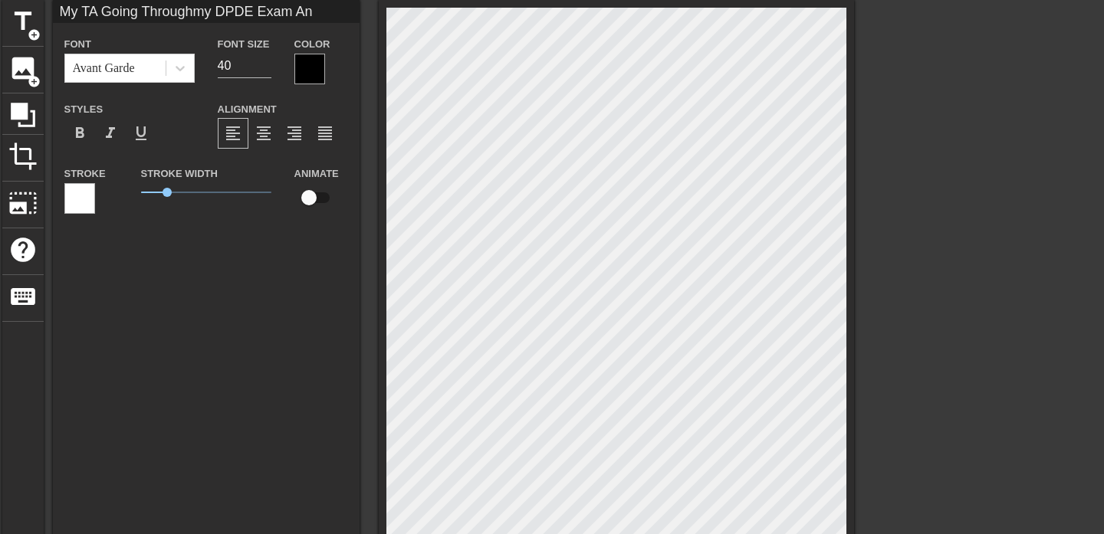
type textarea "My TA Going Through my DPDE Exam Ans"
type input "My TA Going Throughmy DPDE Exam Answ"
type textarea "My TA Going Through my DPDE Exam Answ"
type input "My TA Going Throughmy DPDE Exam Answe"
type textarea "My TA Going Through my DPDE Exam Answe"
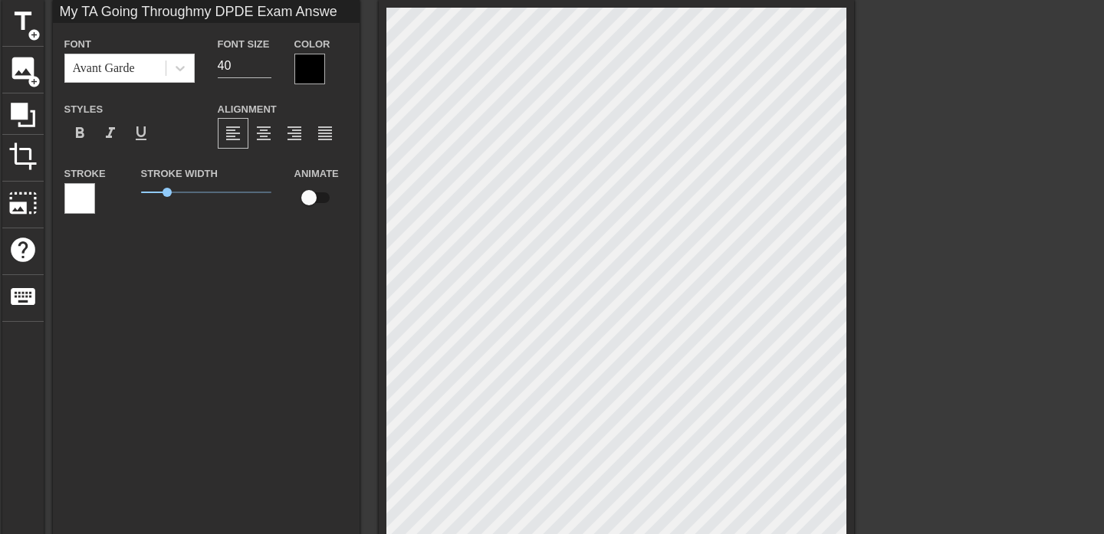
type input "My TA Going Throughmy DPDE Exam Answer"
type textarea "My TA Going Through my DPDE Exam Answer"
type input "My TA Going Throughmy DPDE Exam Answers"
type textarea "My TA Going Through my DPDE Exam Answers"
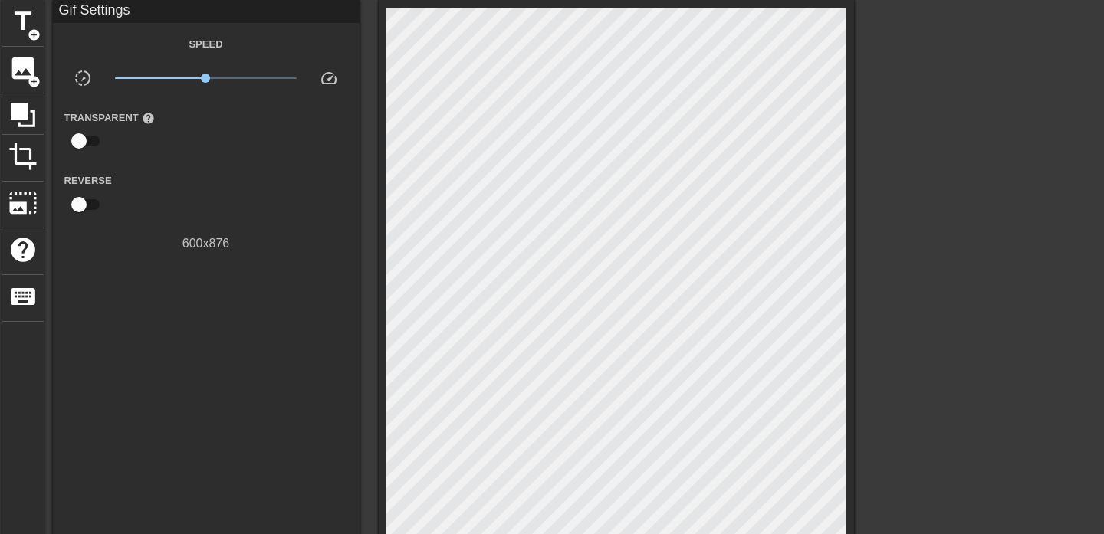
click at [957, 133] on div at bounding box center [988, 230] width 230 height 460
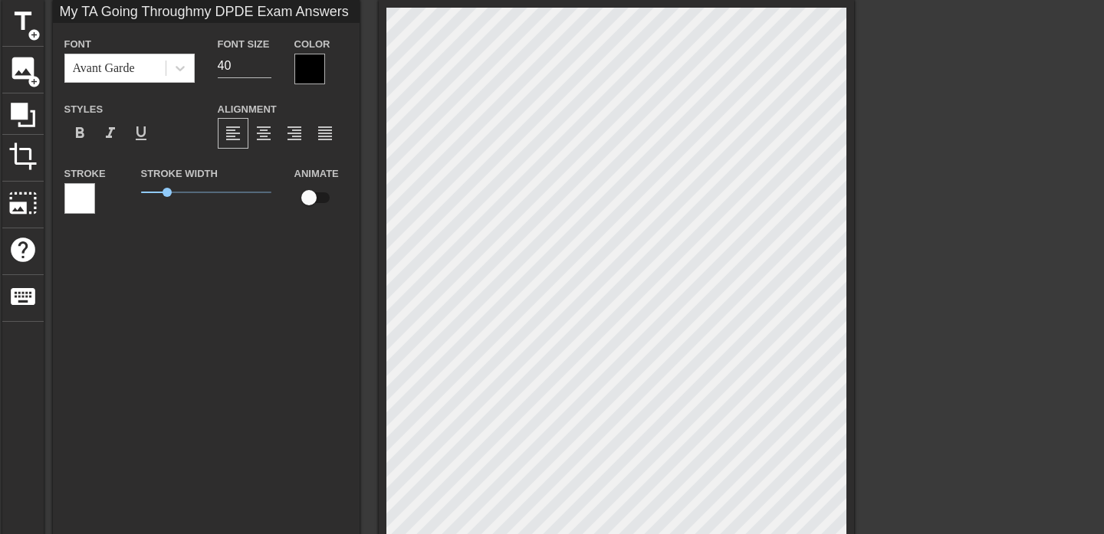
scroll to position [1, 5]
type input "My TA Going Throughmy DPDE Answers"
type textarea "My TA Going Through my DPDE Answers"
type input "My TA Going Throughmy DPDE S Answers"
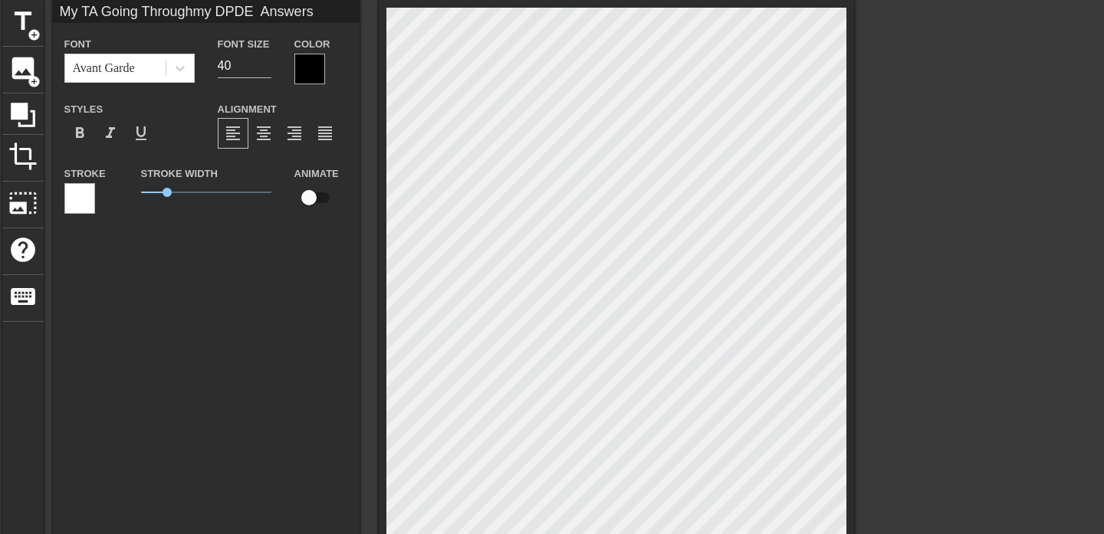
type textarea "My TA Going Through my DPDE S Answers"
type input "My TA Going Throughmy DPDE So Answers"
type textarea "My TA Going Through my DPDE So Answers"
type input "My TA Going Throughmy DPDE Sol Answers"
type textarea "My TA Going Through my DPDE Sol Answers"
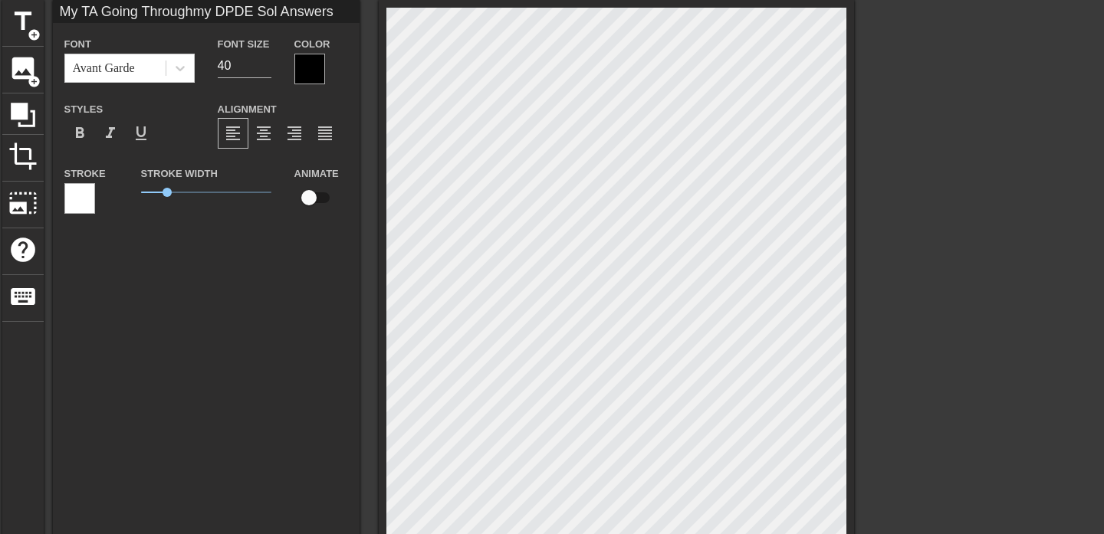
type input "My TA Going Throughmy DPDE Solu Answers"
type textarea "My TA Going Through my DPDE Solu Answers"
type input "My TA Going Throughmy DPDE Solut Answers"
type textarea "My TA Going Through my DPDE Solut Answers"
type input "My TA Going Throughmy DPDE Soluti Answers"
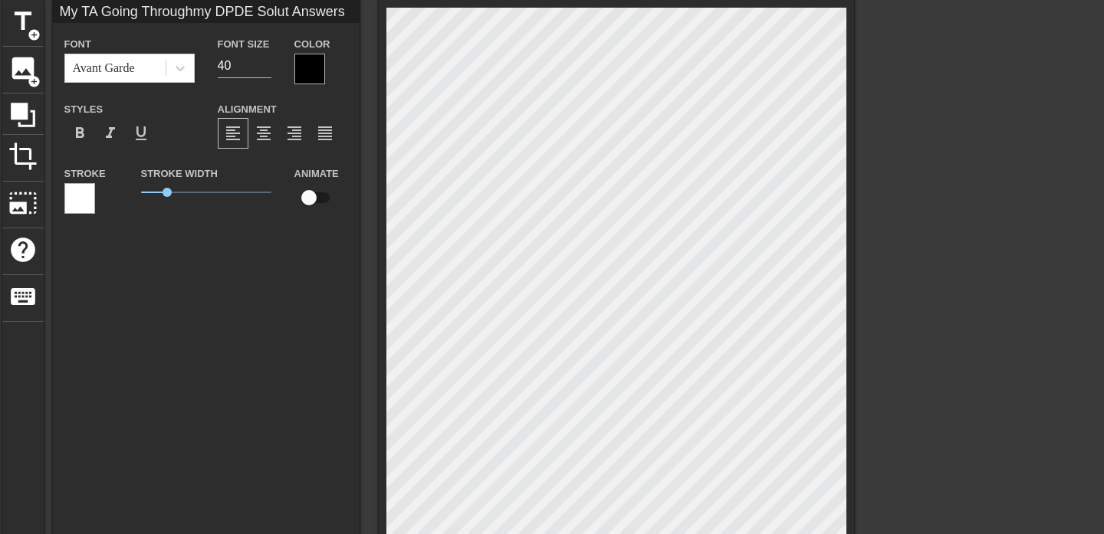
type textarea "My TA Going Through my DPDE Soluti Answers"
type input "My TA Going Throughmy DPDE Solutio Answers"
type textarea "My TA Going Through my DPDE Solutio Answers"
type input "My TA Going Throughmy DPDE Solution Answers"
type textarea "My TA Going Through my DPDE Solution Answers"
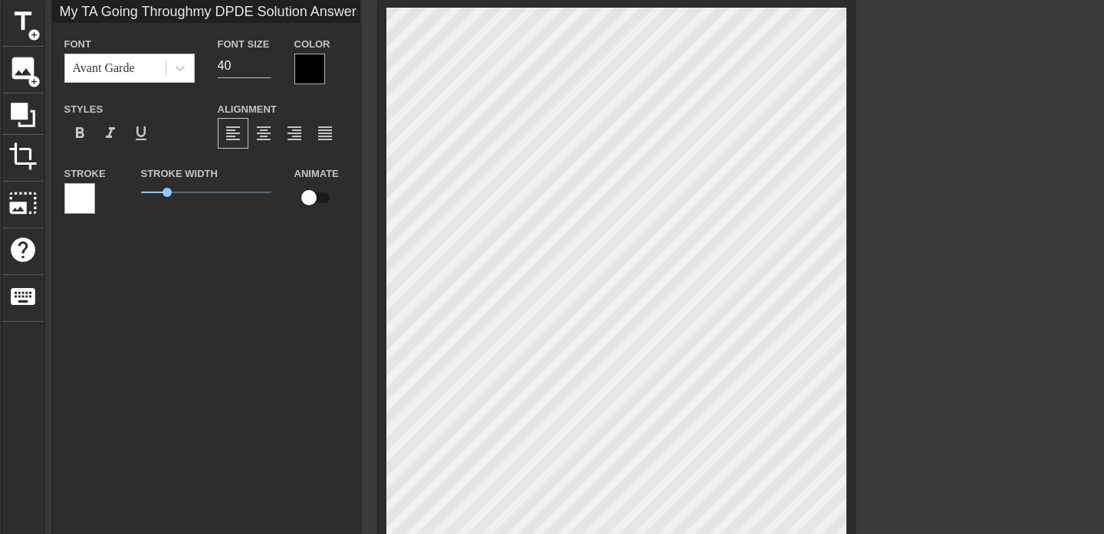
type input "My TA Going Throughmy DPDE Solutions Answers"
type textarea "My TA Going Through my DPDE Solutions Answers"
type input "My TA Going Throughmy DPDE Solutions Answers"
type textarea "My TA Going Through my DPDE Solutions Answers"
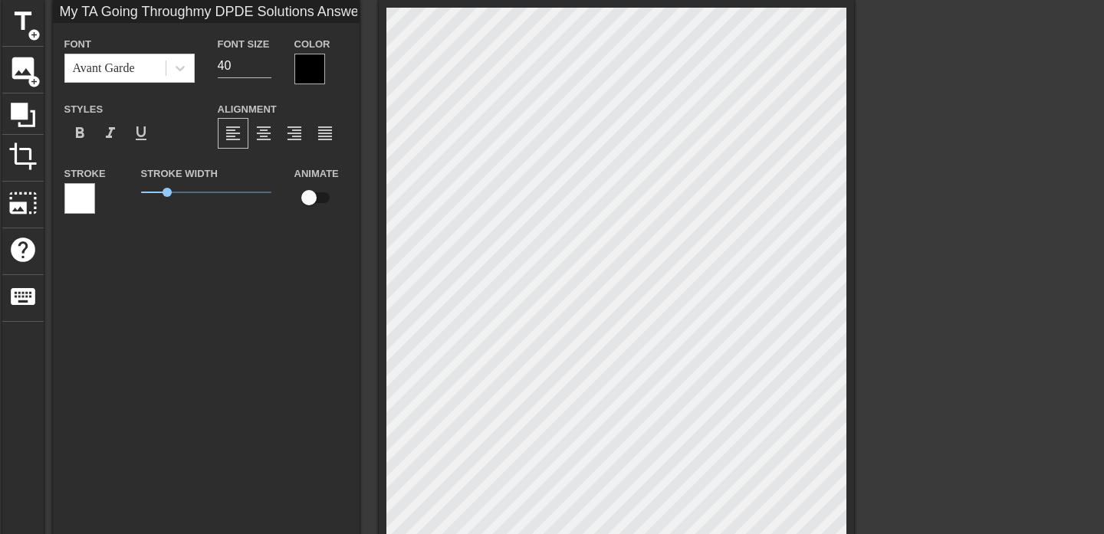
type input "My TA Going Throughmy DPDE Solutions"
type textarea "My TA Going Through my DPDE Solutions"
click at [893, 163] on div at bounding box center [988, 230] width 230 height 460
type input "My TA Going Throughmy DPDE ESolutions"
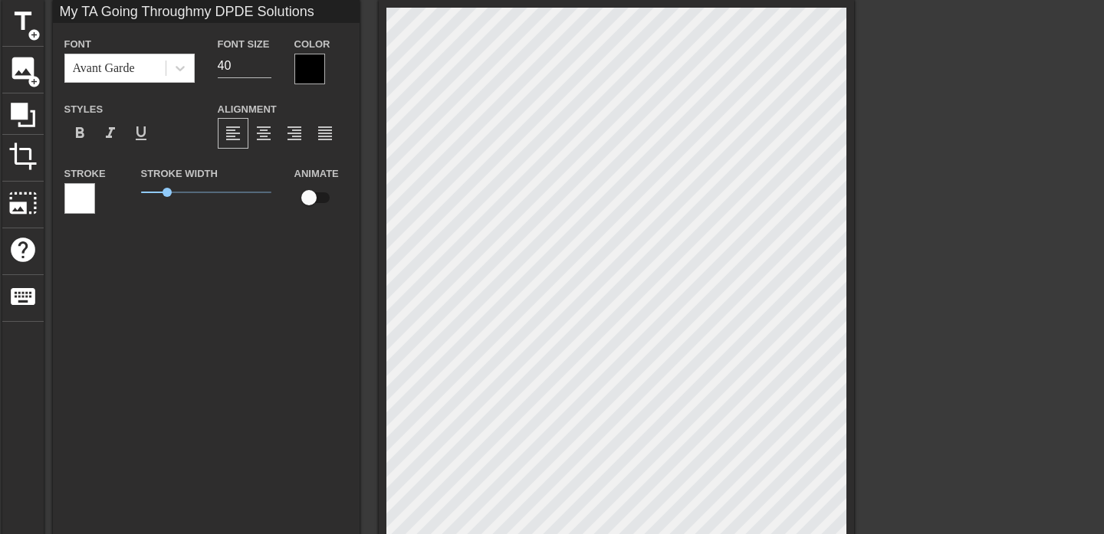
type textarea "My TA Going Through my DPDE ESolutions"
type input "My TA Going Throughmy DPDE ExSolutions"
type textarea "My TA Going Through my DPDE ExSolutions"
type input "My TA Going Throughmy DPDE ExaSolutions"
type textarea "My TA Going Through my DPDE ExaSolutions"
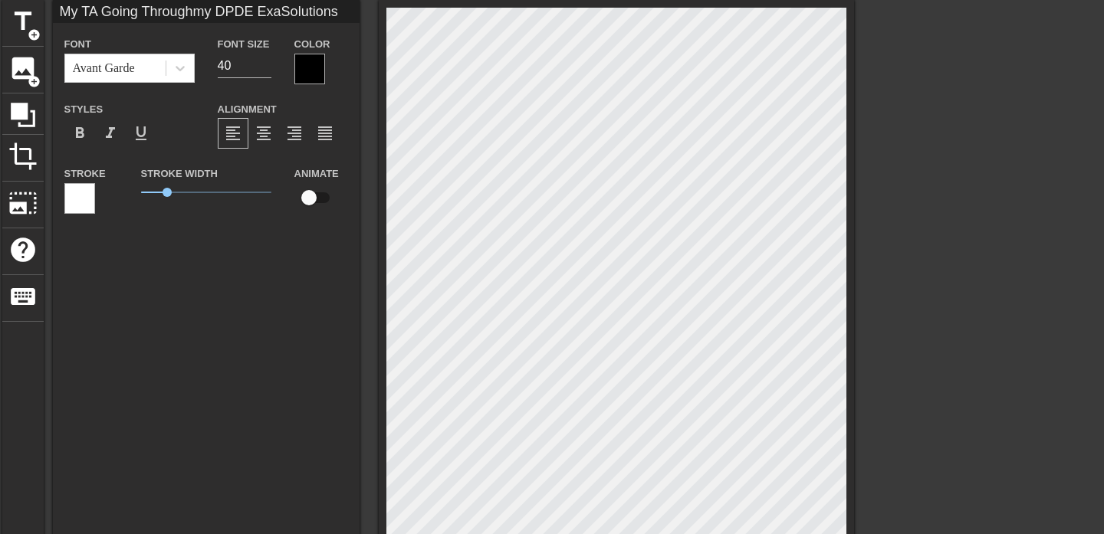
scroll to position [1, 5]
type input "My TA Going Throughmy DPDE ExamSolutions"
type textarea "My TA Going Through my DPDE ExamSolutions"
type input "My TA Going Throughmy DPDE Exam"
type textarea "My TA Going Through my DPDE Exam"
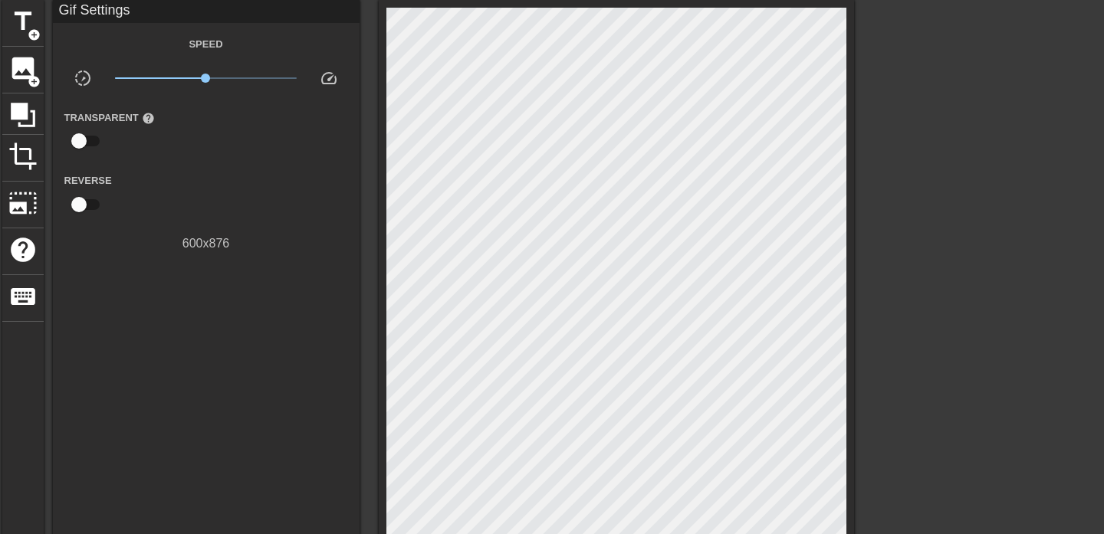
click at [861, 140] on div "title add_circle image add_circle crop photo_size_select_large help keyboard Gi…" at bounding box center [552, 347] width 1104 height 695
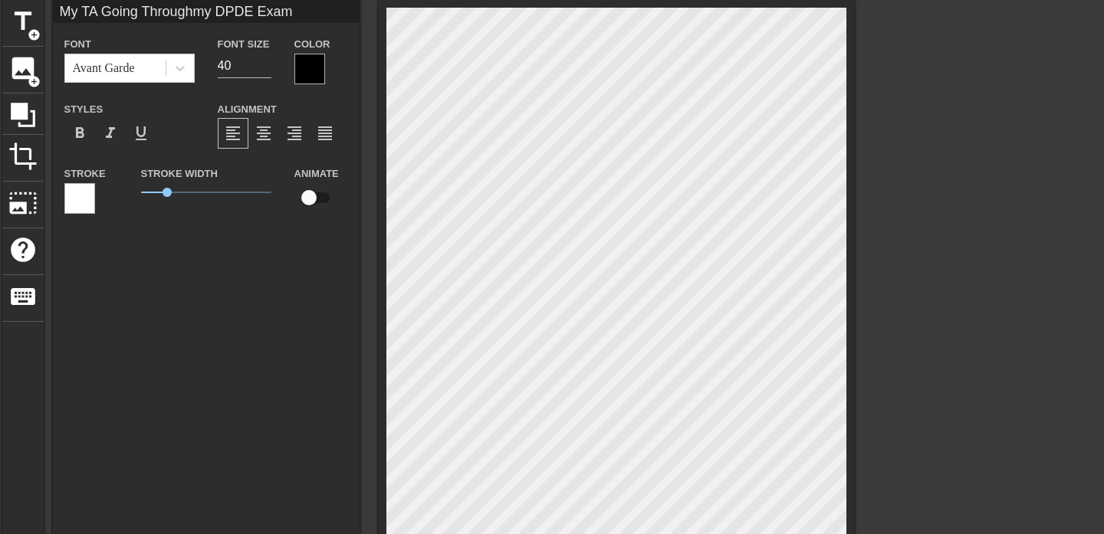
click at [848, 252] on div at bounding box center [616, 347] width 475 height 695
click at [945, 127] on div at bounding box center [988, 230] width 230 height 460
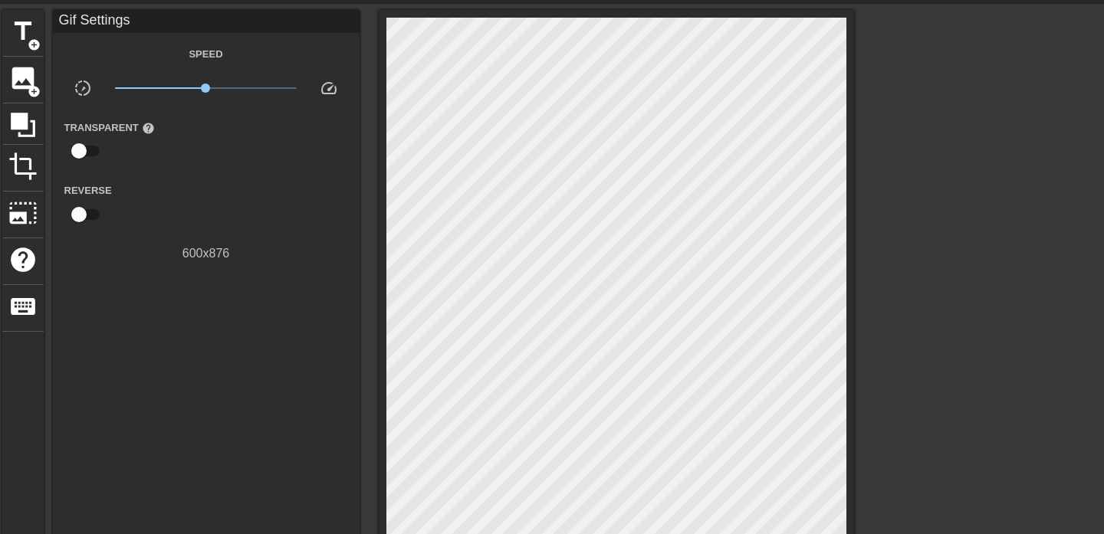
scroll to position [51, 0]
drag, startPoint x: 205, startPoint y: 84, endPoint x: 234, endPoint y: 86, distance: 29.2
click at [234, 86] on span "x1.82" at bounding box center [229, 87] width 9 height 9
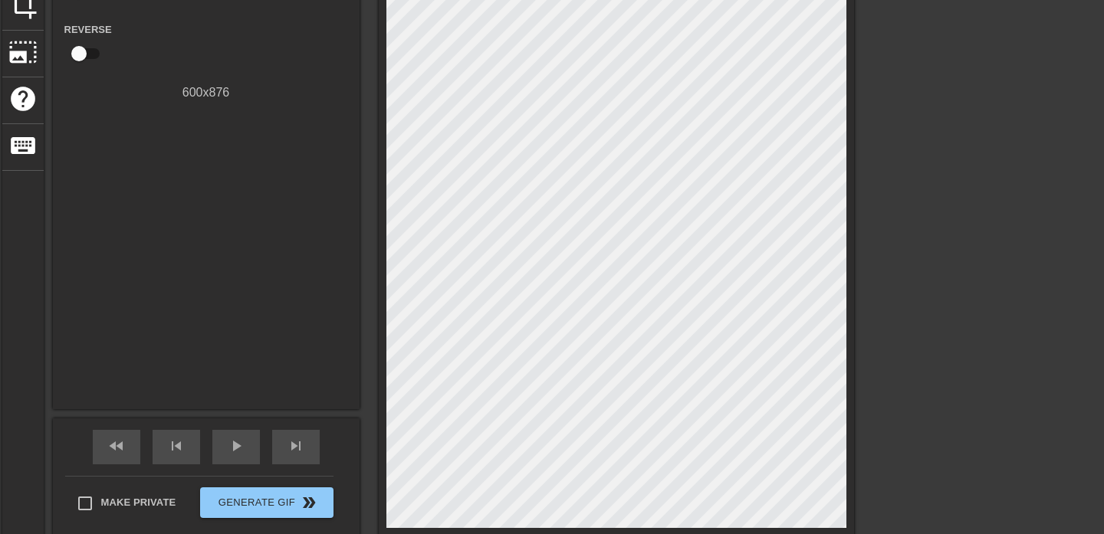
scroll to position [217, 0]
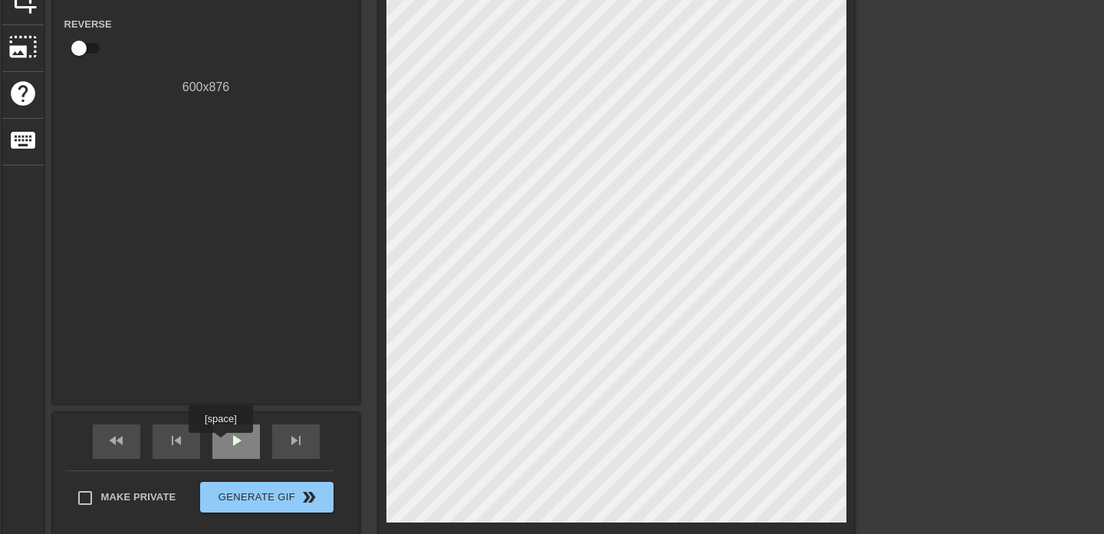
click at [222, 444] on div "play_arrow" at bounding box center [236, 442] width 48 height 35
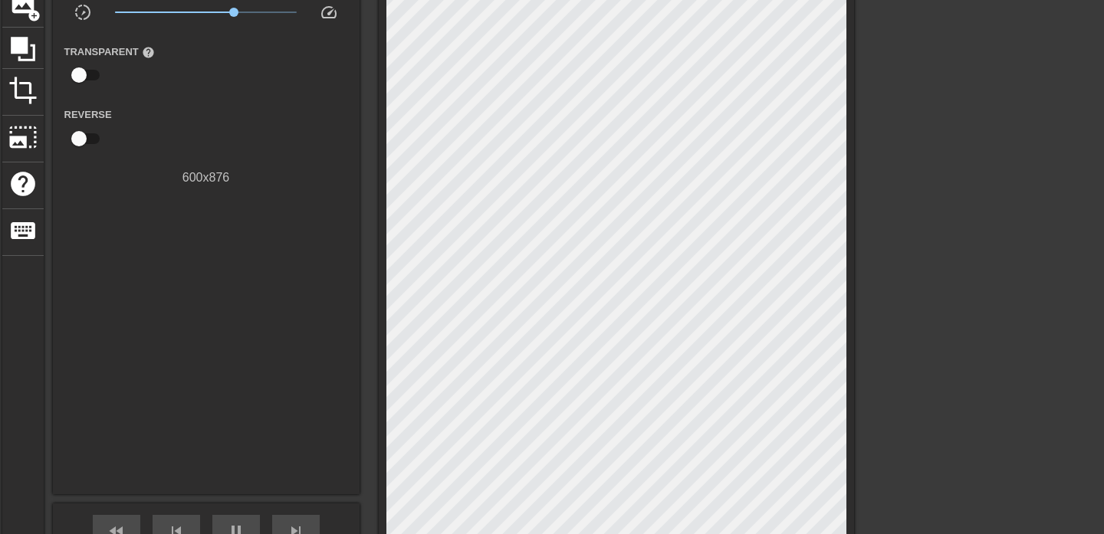
scroll to position [80, 0]
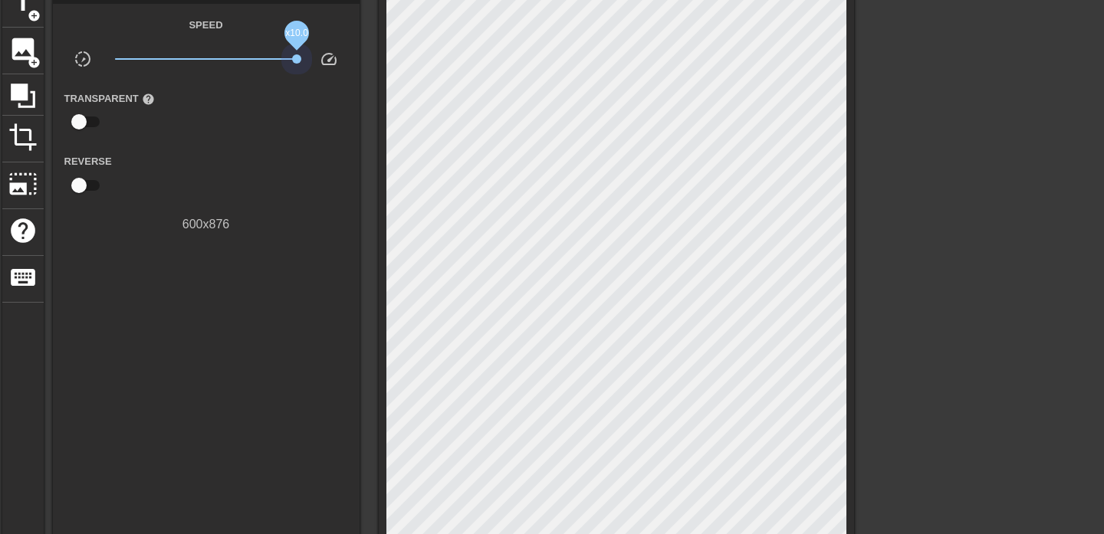
drag, startPoint x: 237, startPoint y: 62, endPoint x: 297, endPoint y: 64, distance: 59.8
click at [297, 64] on div "x10.0" at bounding box center [206, 62] width 205 height 24
click at [1004, 171] on div at bounding box center [988, 211] width 230 height 460
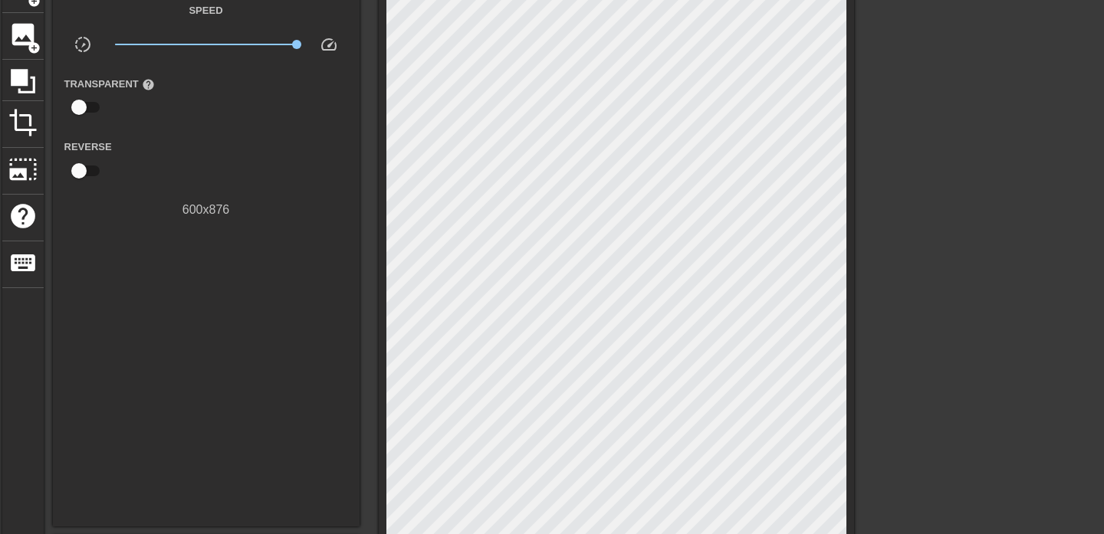
scroll to position [103, 0]
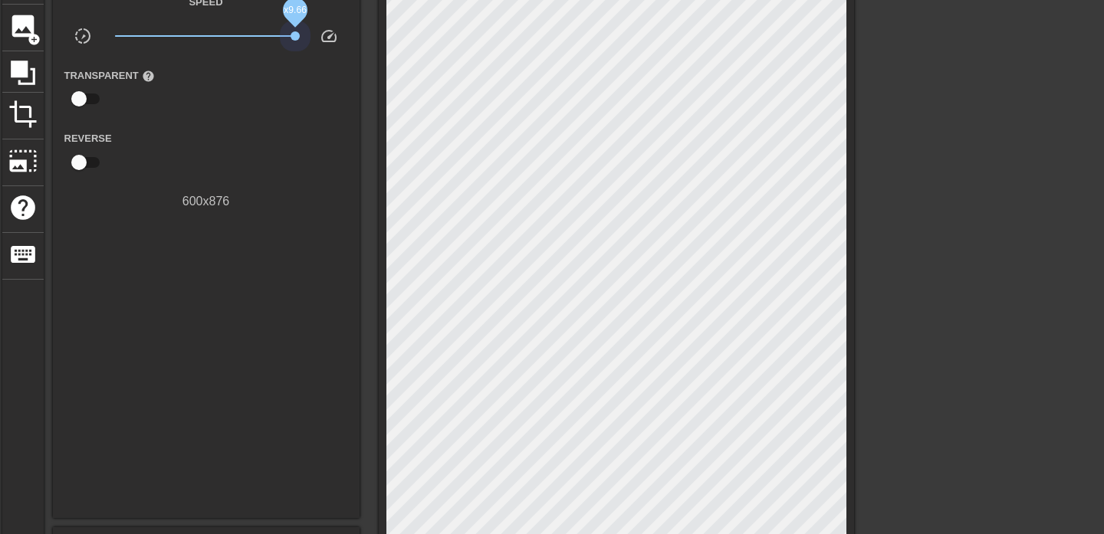
drag, startPoint x: 295, startPoint y: 38, endPoint x: 339, endPoint y: 37, distance: 43.7
click at [339, 38] on div "slow_motion_video x9.66 speed" at bounding box center [206, 39] width 307 height 24
click at [329, 37] on span "speed" at bounding box center [329, 36] width 18 height 18
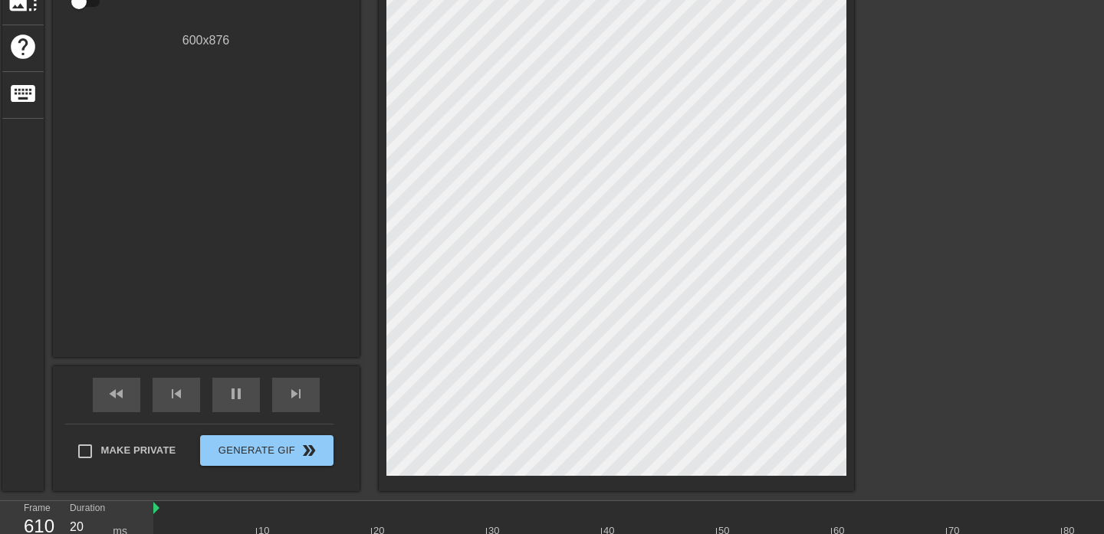
scroll to position [314, 0]
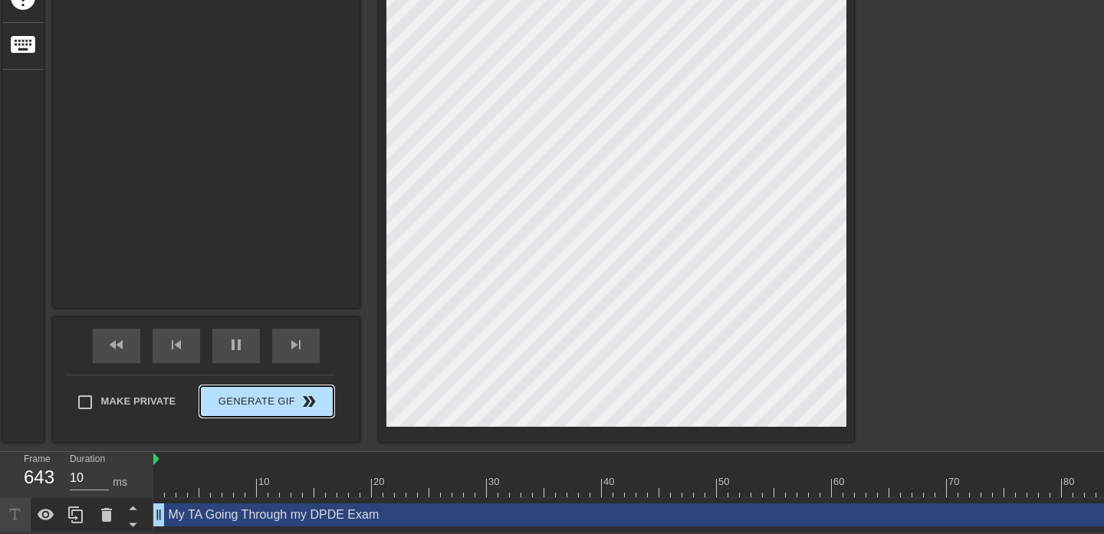
click at [296, 411] on button "Generate Gif double_arrow" at bounding box center [266, 401] width 133 height 31
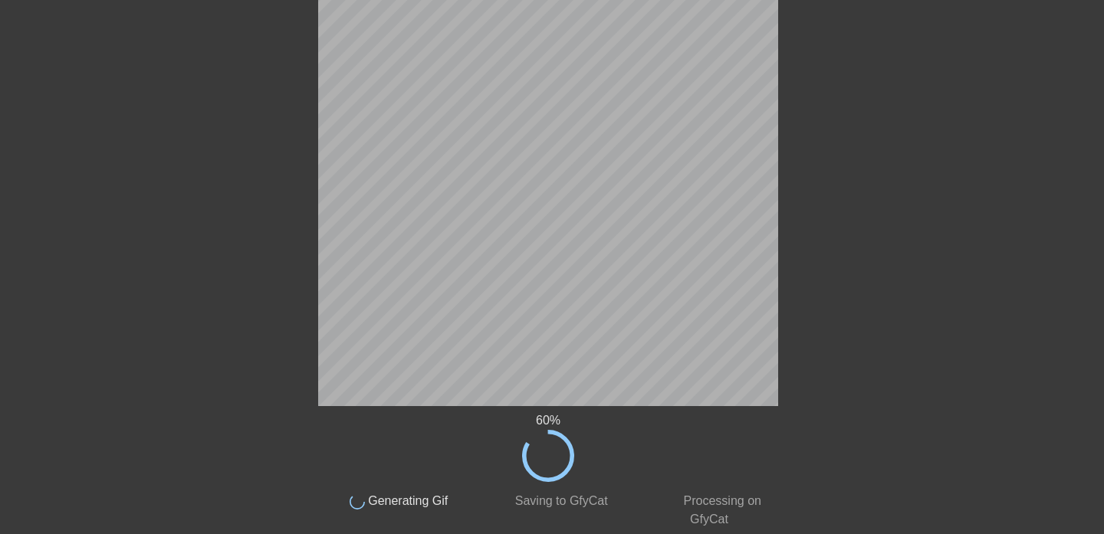
scroll to position [325, 4]
click at [778, 124] on div "65 % done Generating Gif done Saving to GfyCat done Processing on GfyCat title …" at bounding box center [548, 132] width 1104 height 794
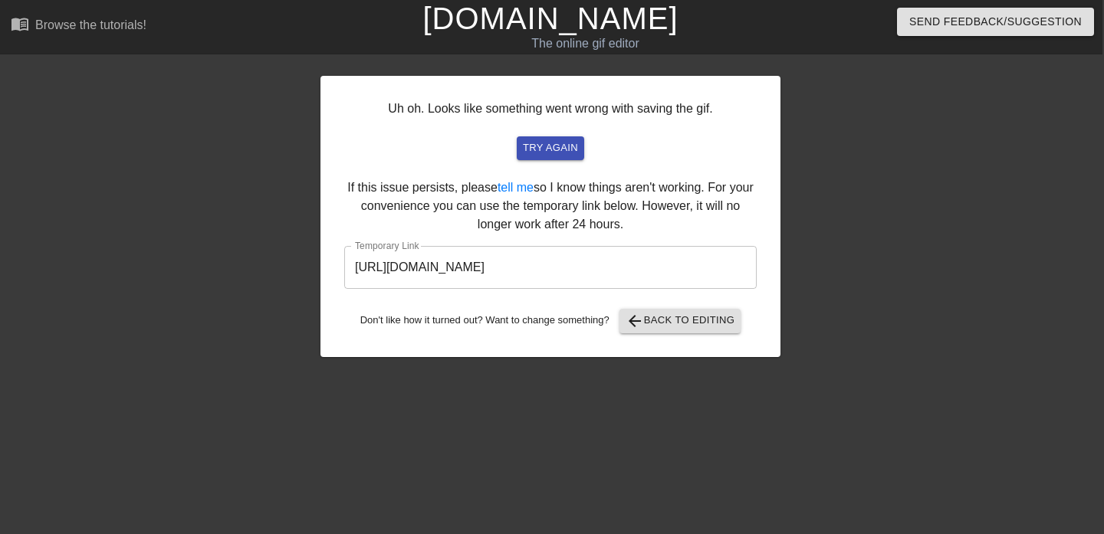
scroll to position [0, 2]
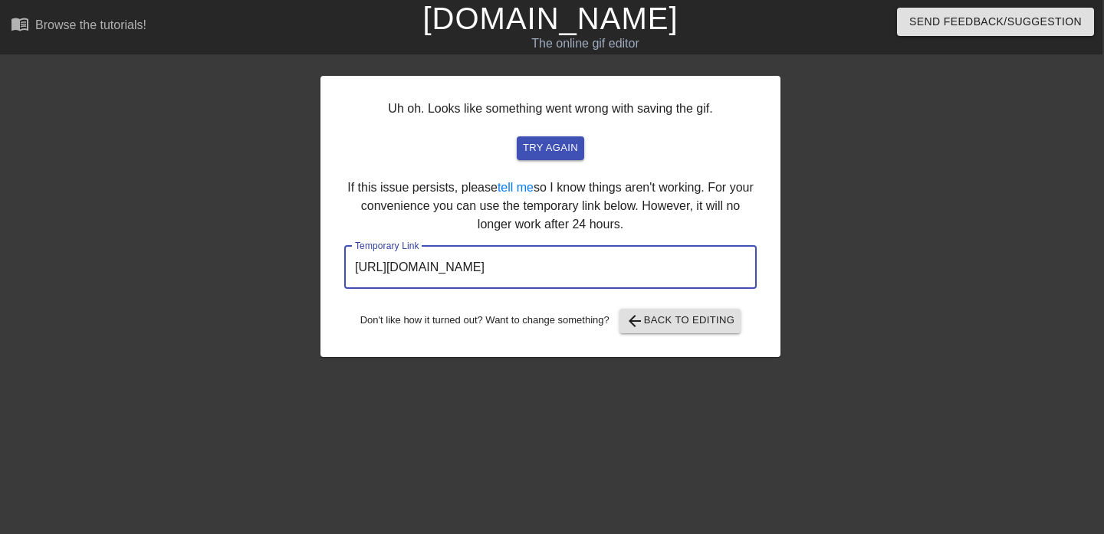
drag, startPoint x: 704, startPoint y: 264, endPoint x: 364, endPoint y: 264, distance: 339.7
click at [364, 264] on input "[URL][DOMAIN_NAME]" at bounding box center [550, 267] width 413 height 43
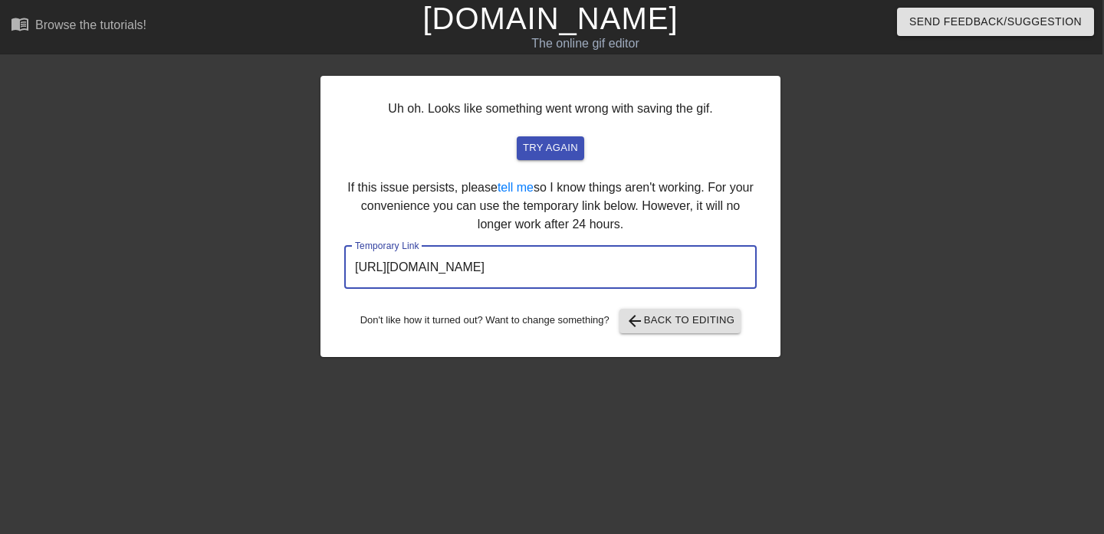
click at [600, 138] on div "try again" at bounding box center [551, 148] width 376 height 24
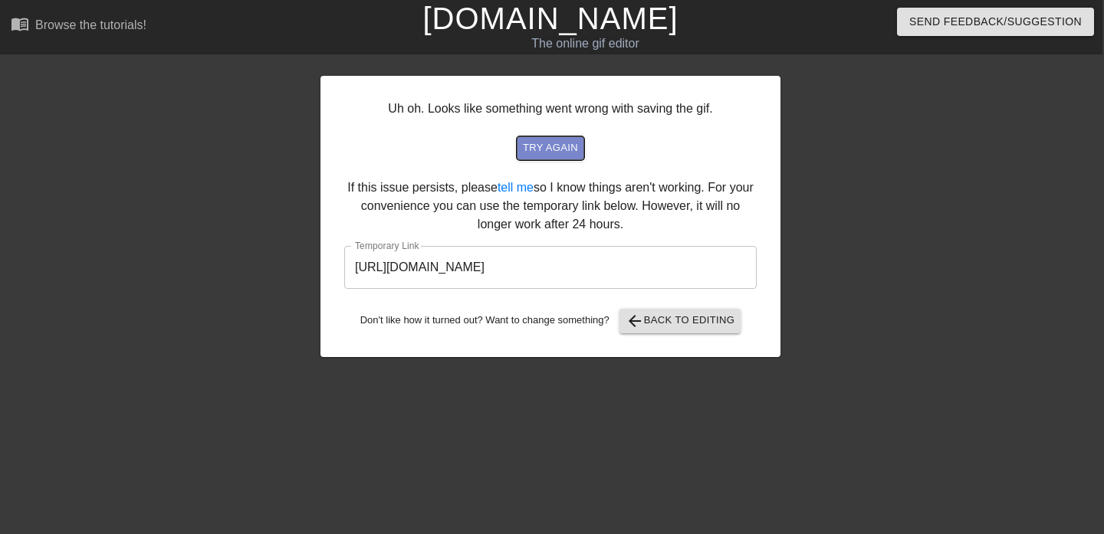
click at [571, 147] on span "try again" at bounding box center [550, 149] width 55 height 18
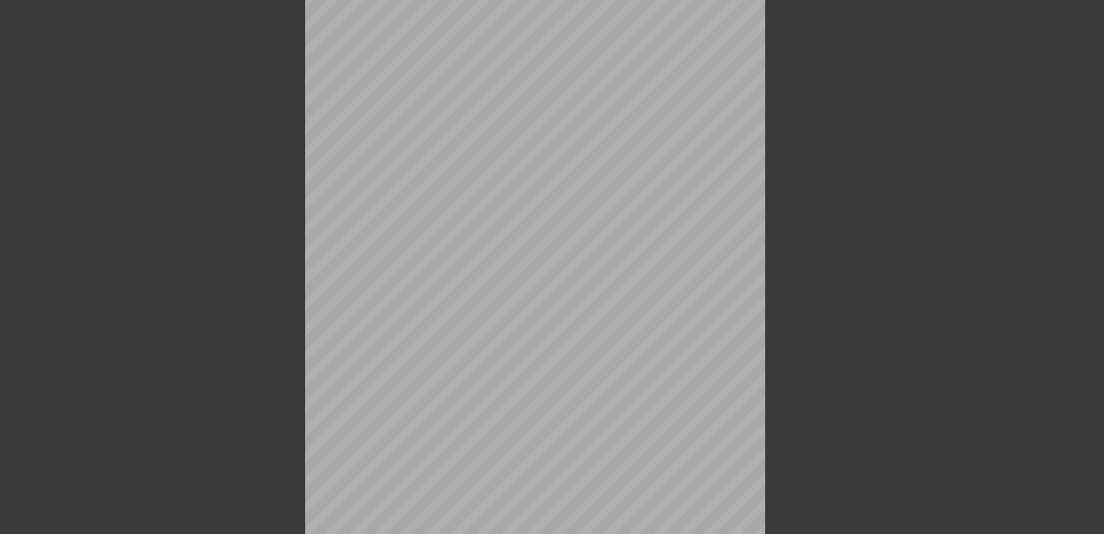
scroll to position [245, 2]
